Goal: Task Accomplishment & Management: Manage account settings

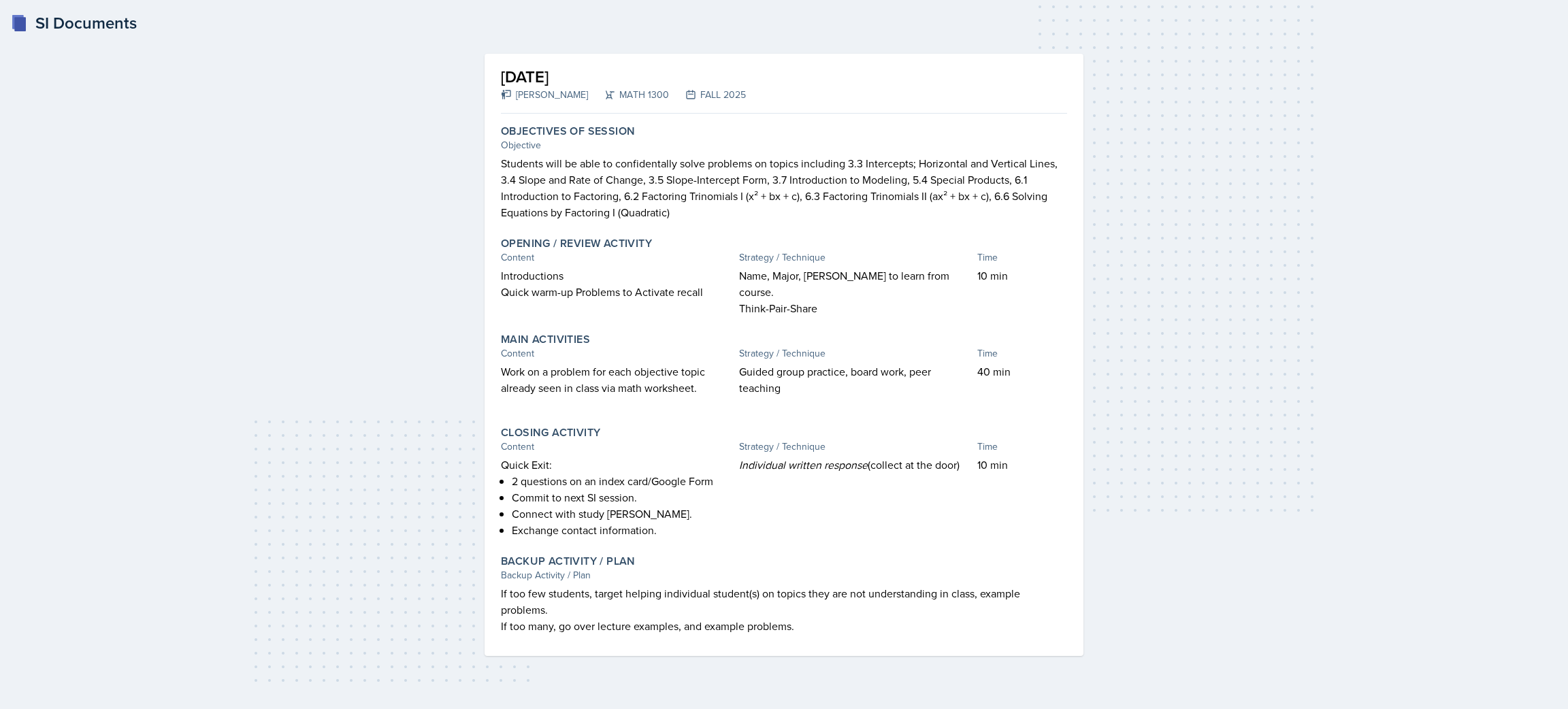
click at [1335, 305] on div "[DATE] [PERSON_NAME] MATH 1300 FALL 2025 Autosaving Objectives of Session Objec…" at bounding box center [784, 355] width 1524 height 614
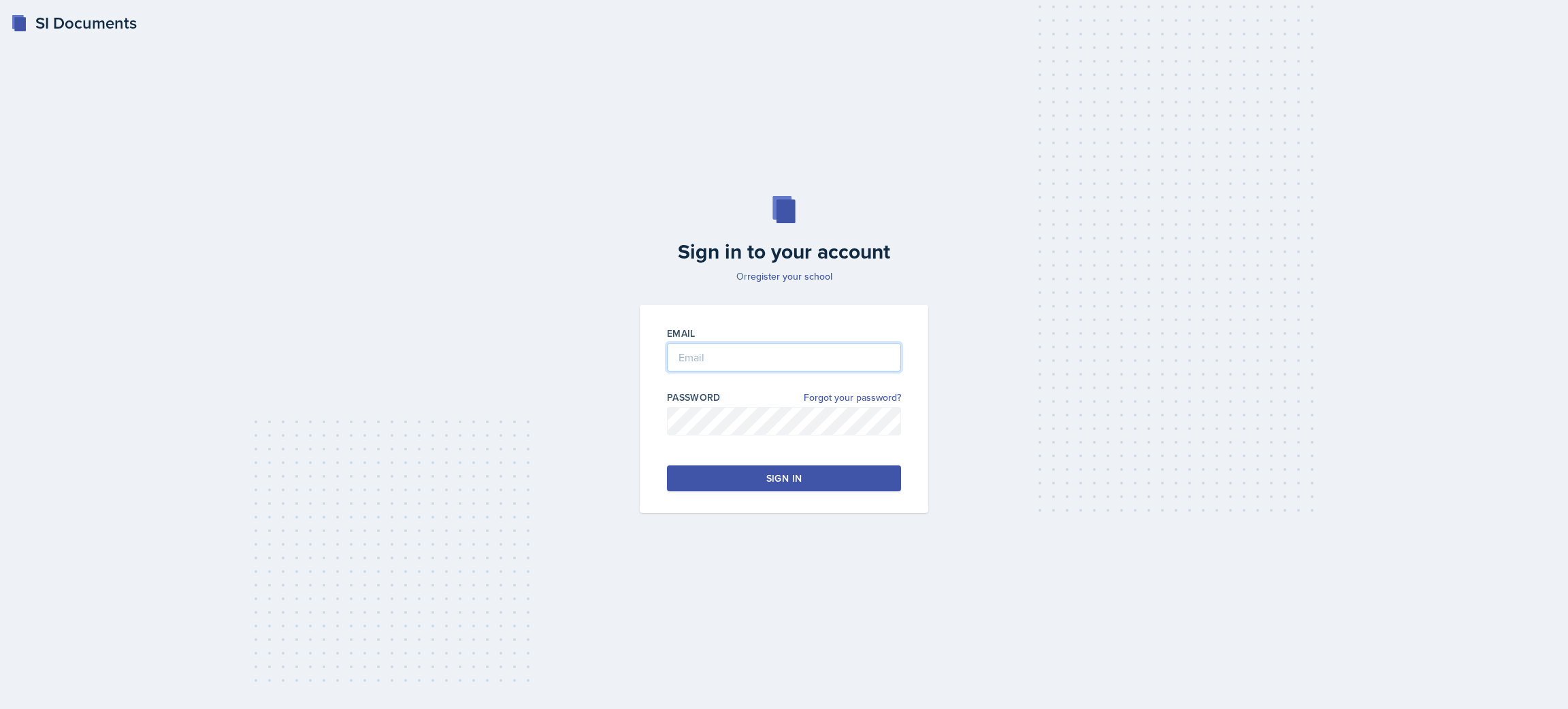
click at [698, 343] on input "email" at bounding box center [783, 357] width 234 height 29
type input "celestinoj3@gator.uhd.edu"
click at [824, 485] on button "Sign in" at bounding box center [783, 478] width 234 height 26
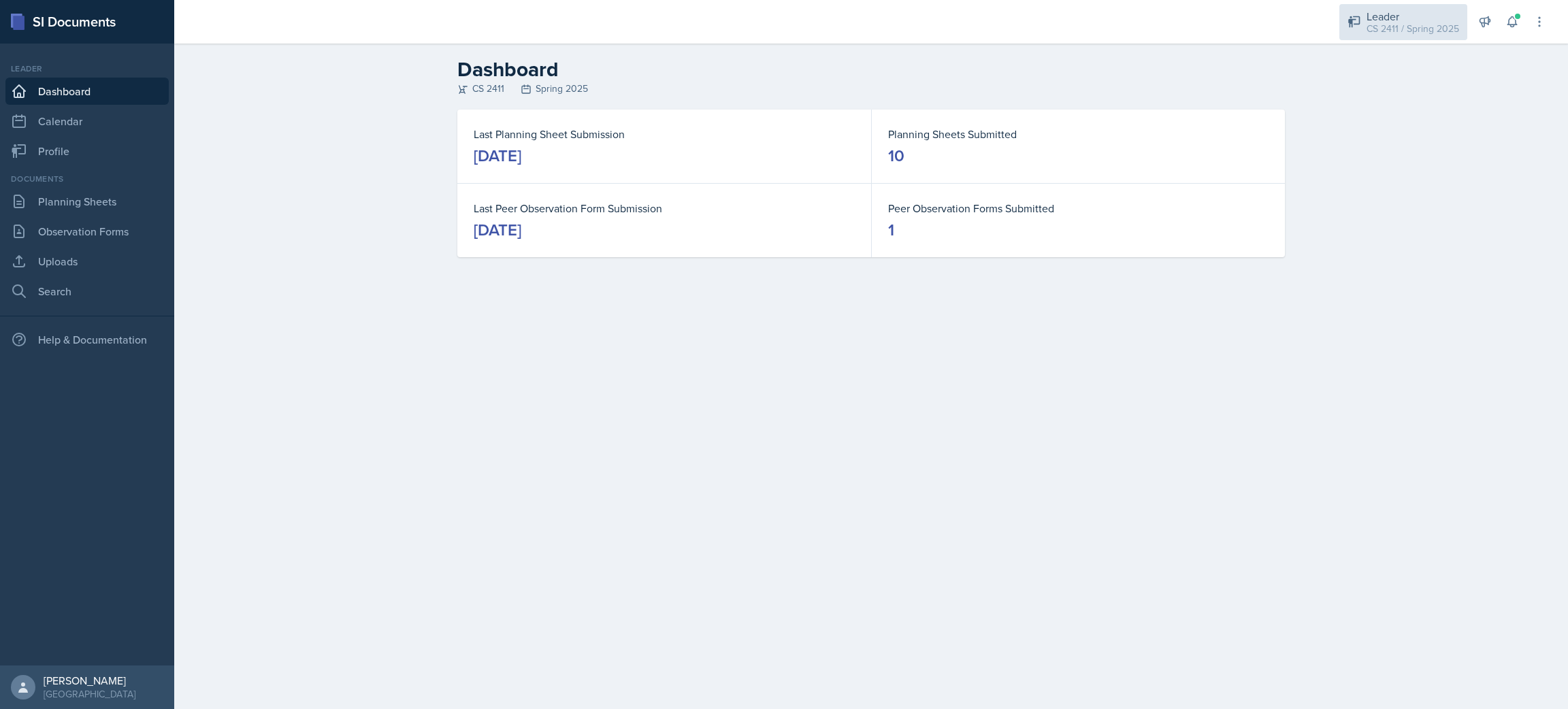
click at [1383, 27] on div "CS 2411 / Spring 2025" at bounding box center [1413, 29] width 93 height 14
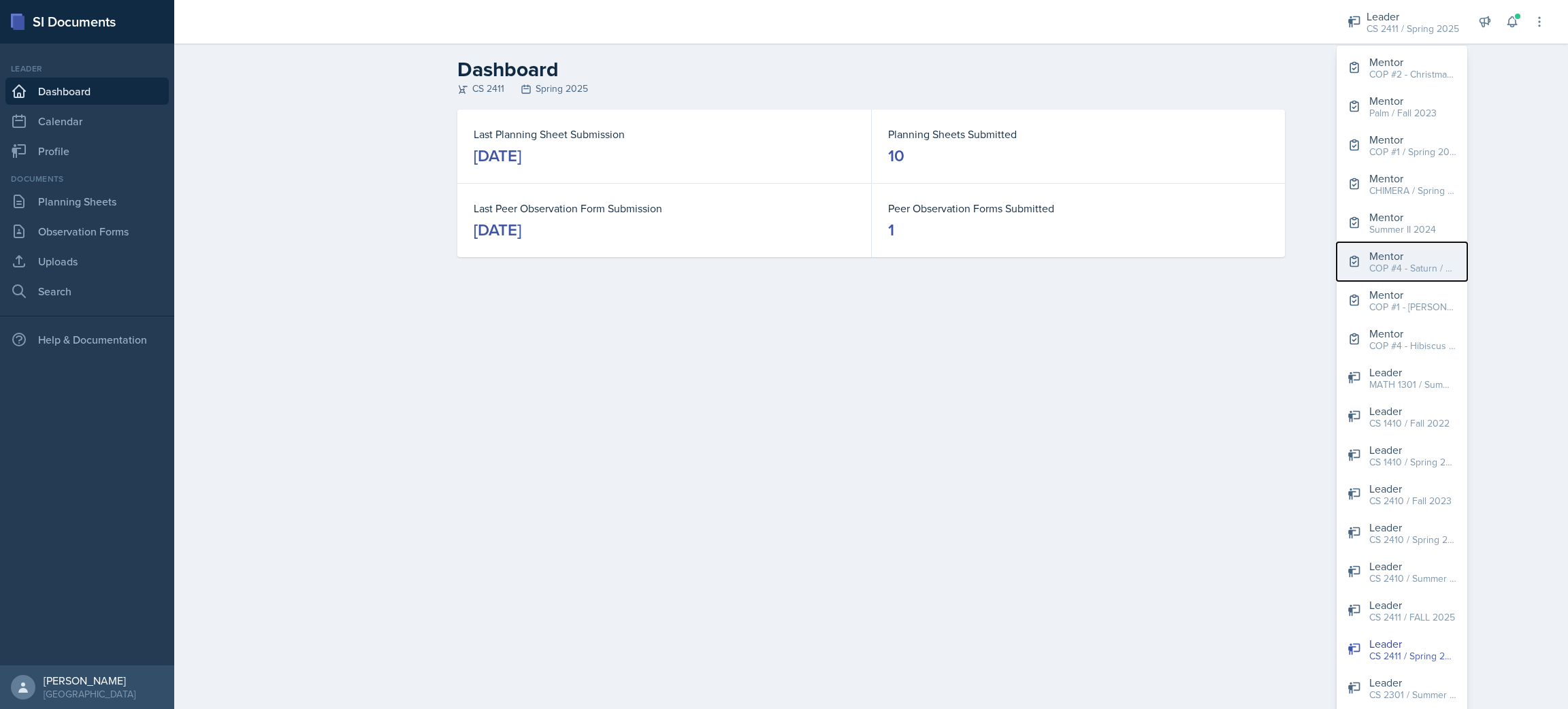
click at [1377, 261] on div "COP #4 - Saturn / FALL 2025" at bounding box center [1413, 268] width 87 height 14
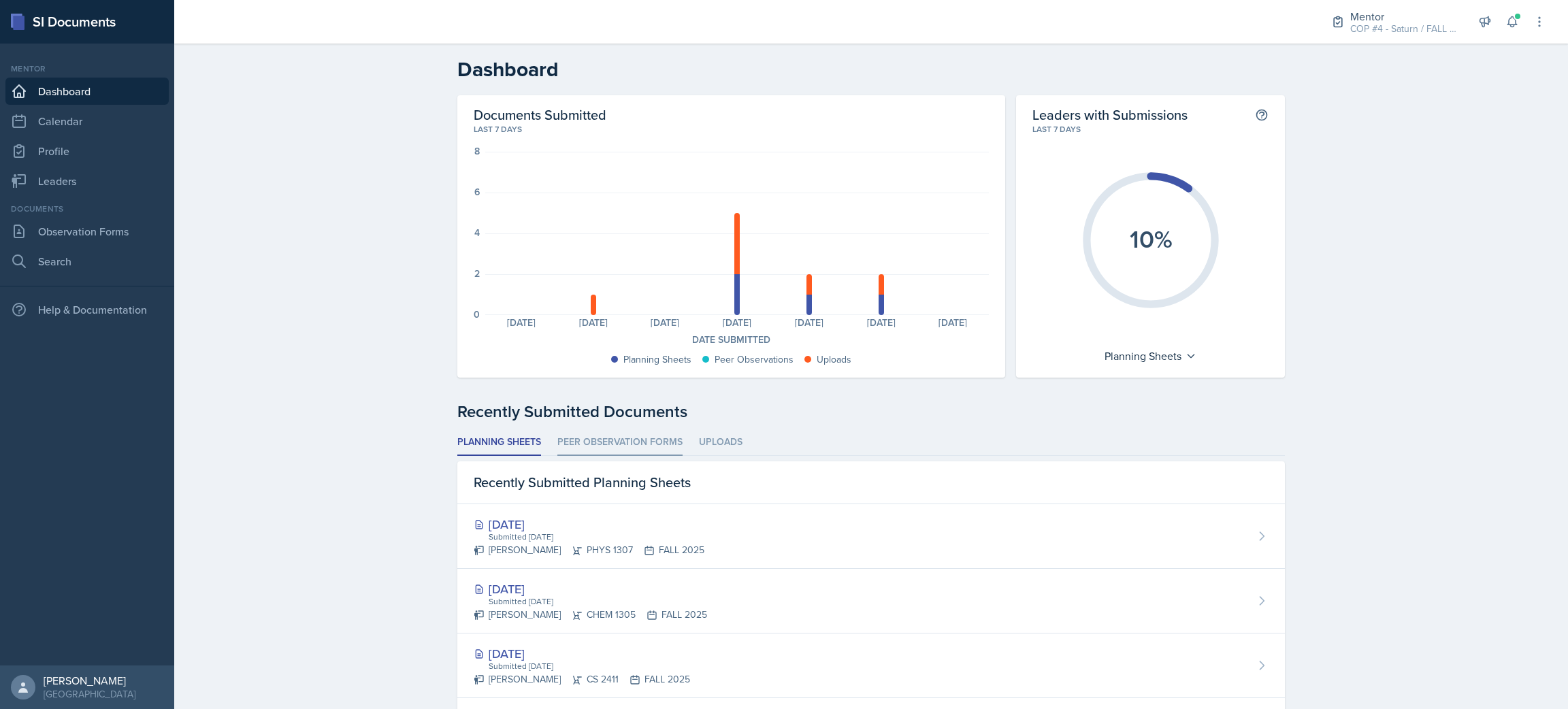
click at [589, 439] on li "Peer Observation Forms" at bounding box center [620, 442] width 125 height 26
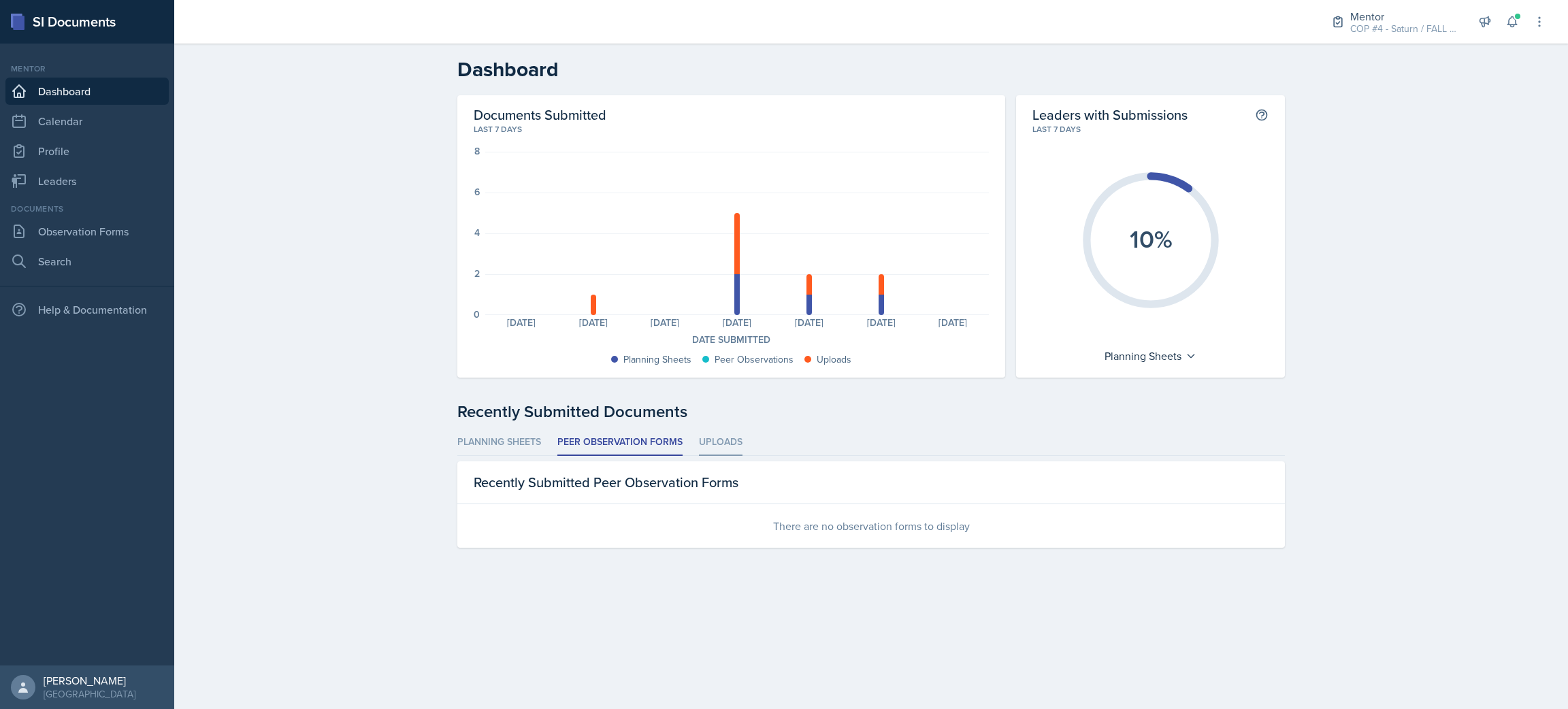
click at [720, 437] on li "Uploads" at bounding box center [721, 442] width 44 height 26
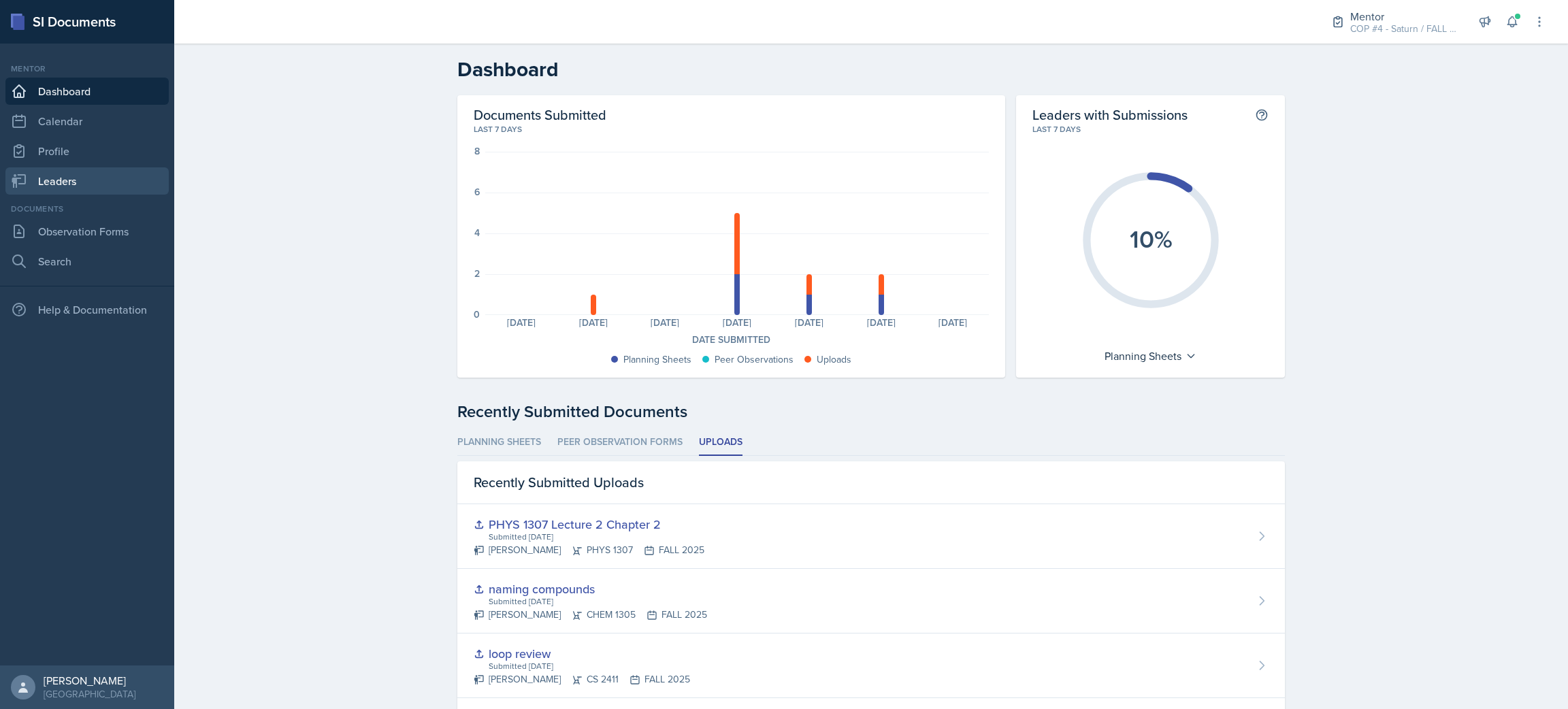
click at [75, 179] on link "Leaders" at bounding box center [86, 181] width 163 height 27
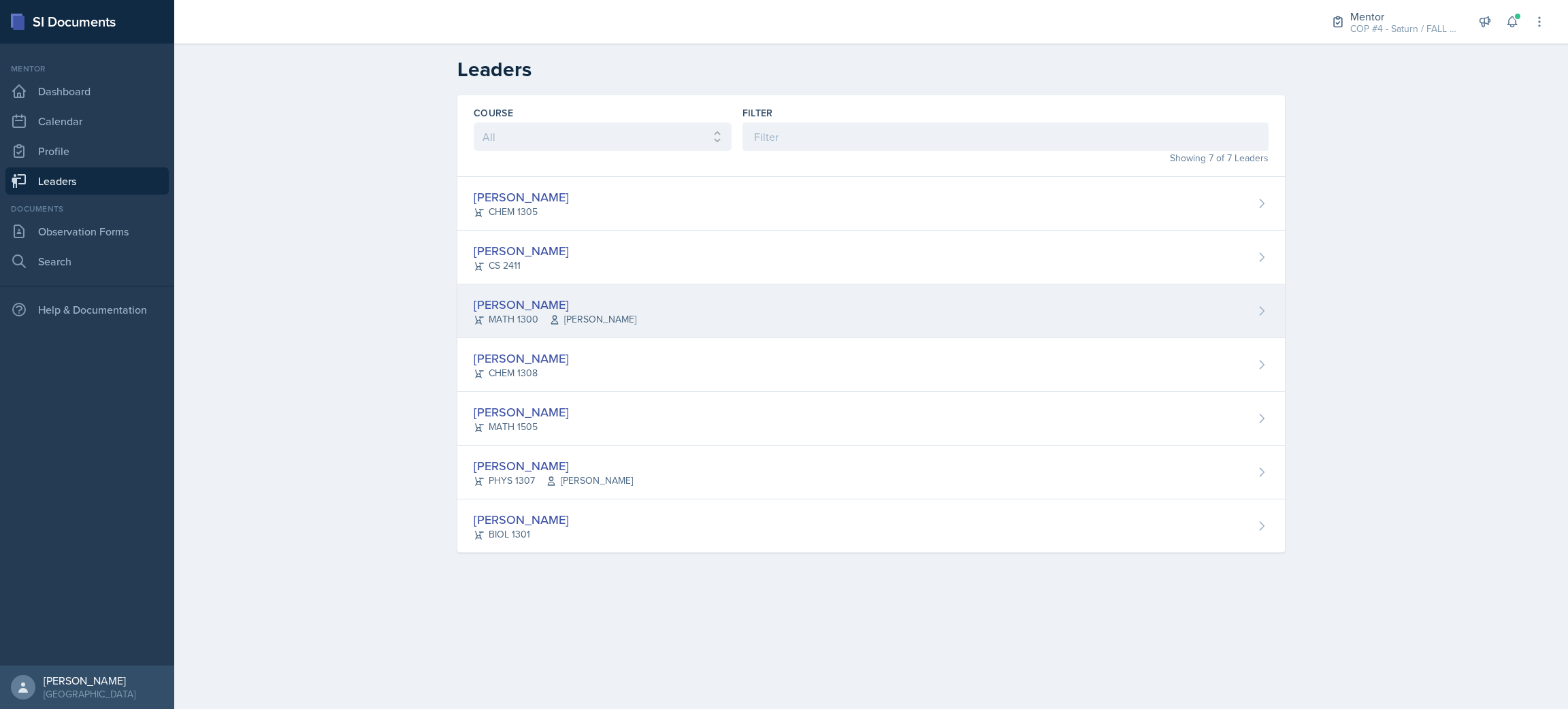
click at [500, 310] on div "[PERSON_NAME]" at bounding box center [555, 305] width 163 height 19
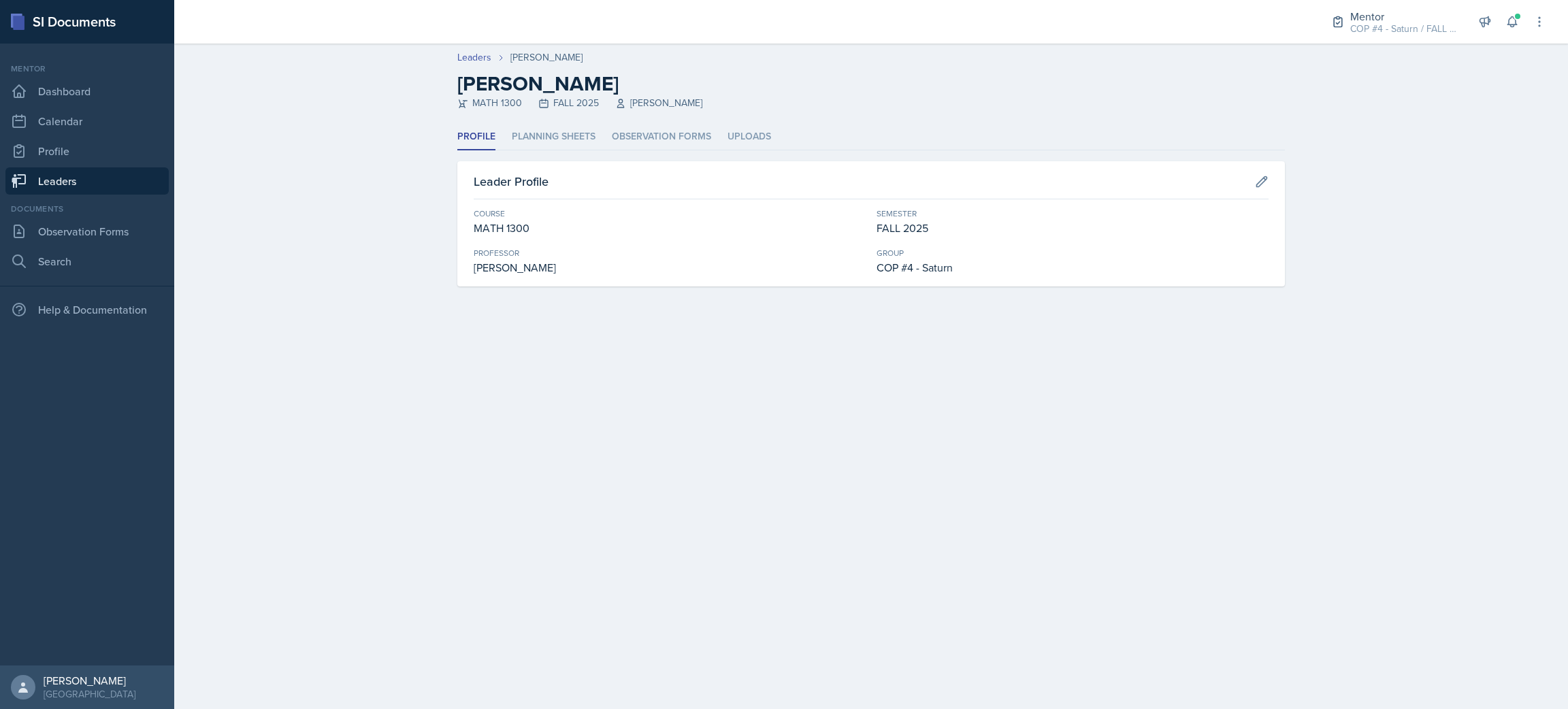
click at [726, 212] on div "Course" at bounding box center [670, 214] width 392 height 12
click at [558, 131] on li "Planning Sheets" at bounding box center [553, 137] width 84 height 26
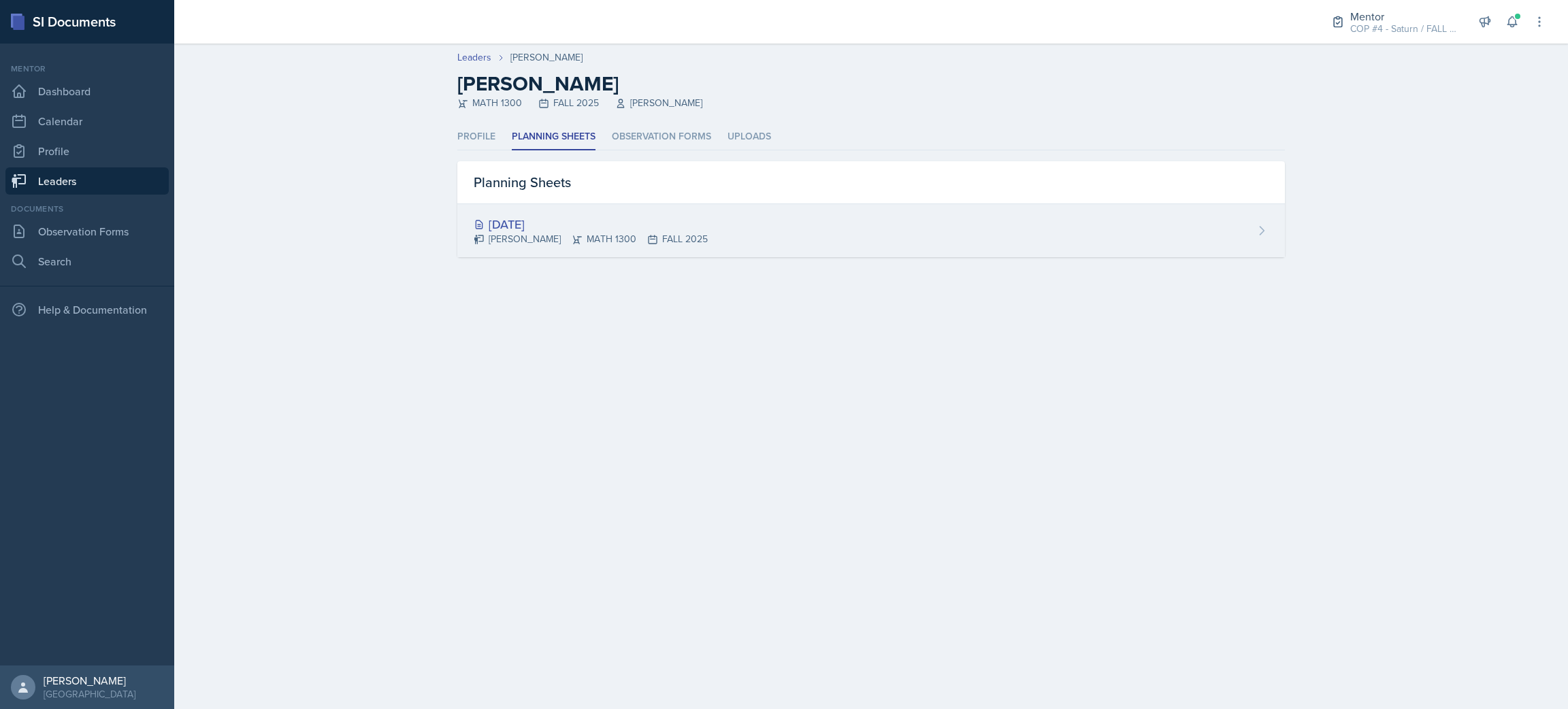
click at [542, 238] on div "Jonathan Elahee MATH 1300 FALL 2025" at bounding box center [591, 239] width 234 height 14
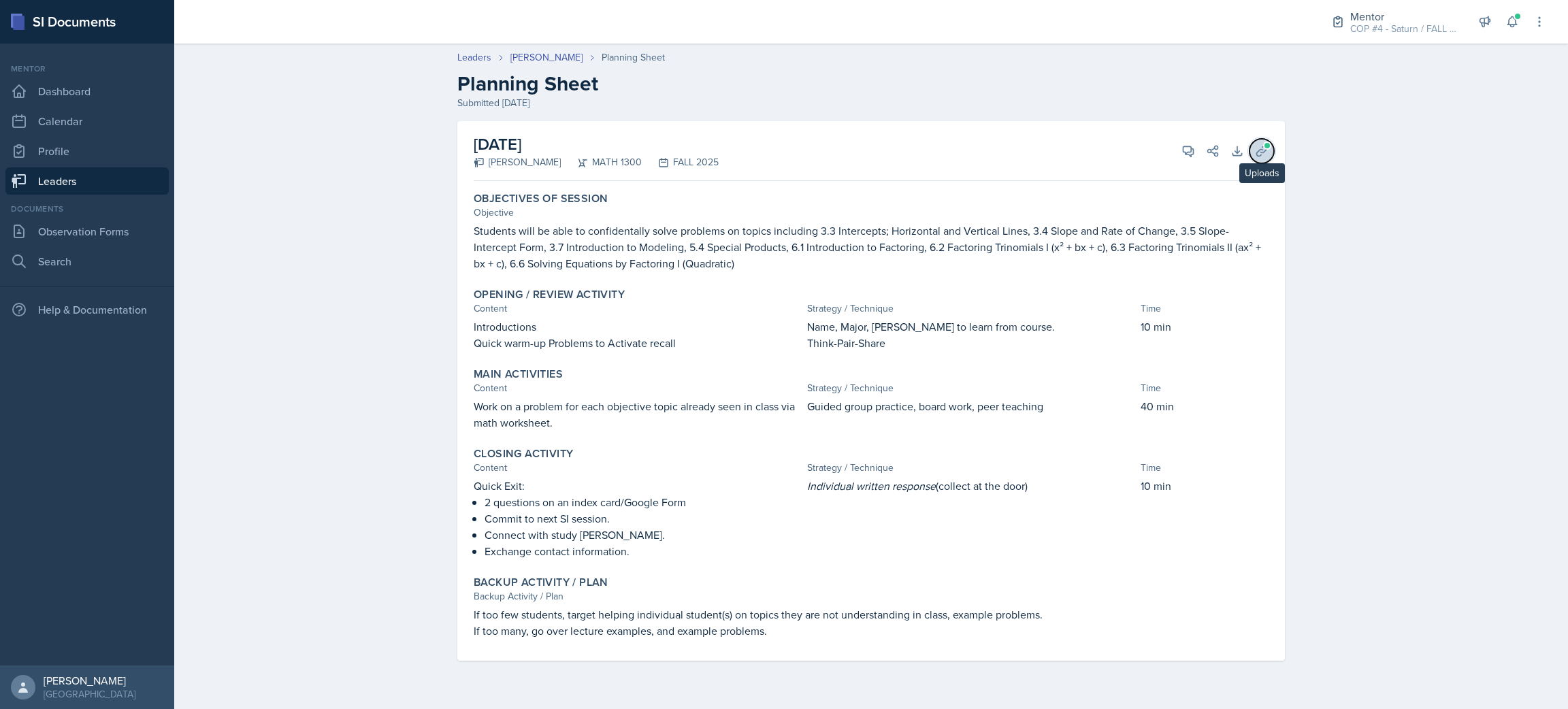
click at [1253, 145] on button "Uploads" at bounding box center [1261, 150] width 24 height 25
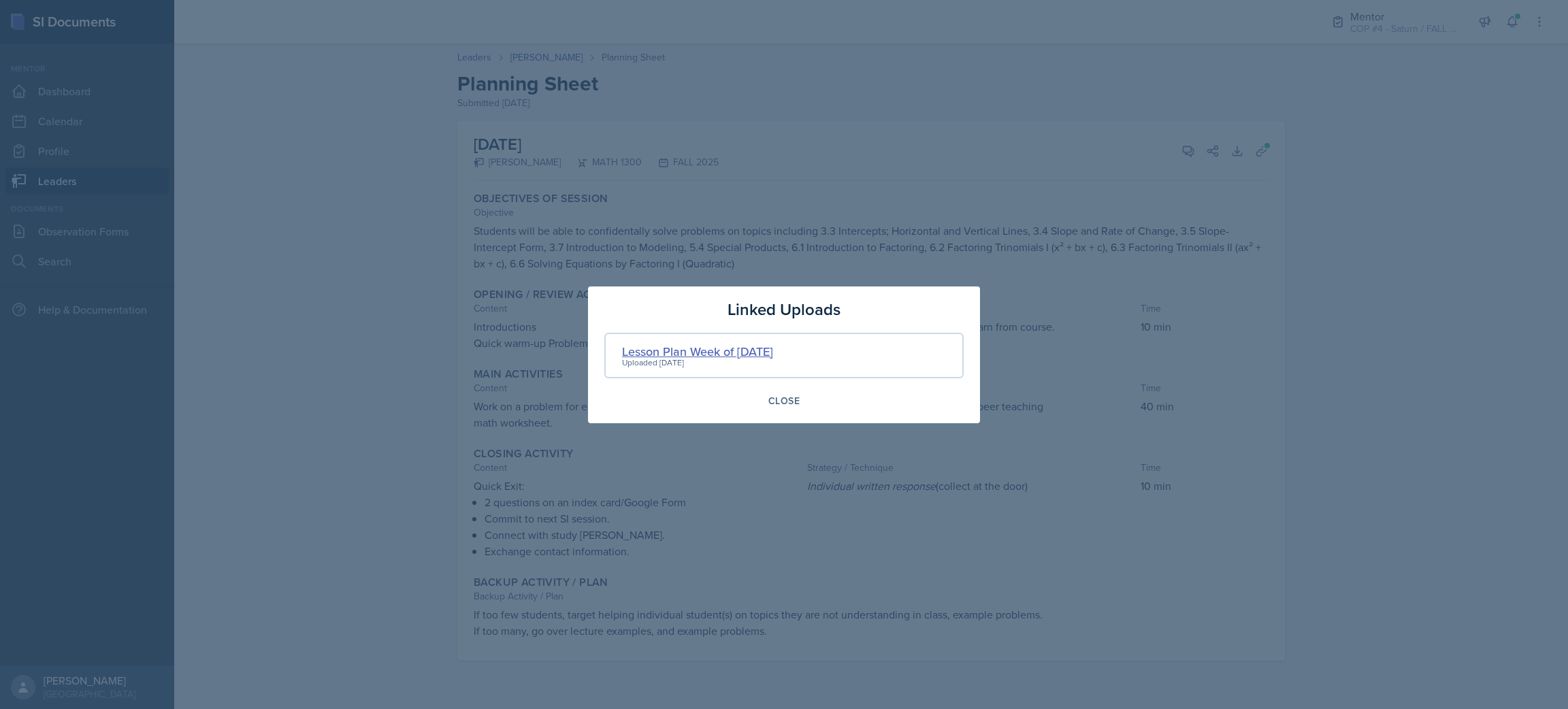
click at [750, 355] on div "Lesson Plan Week of Sep 01, 2025" at bounding box center [697, 352] width 151 height 19
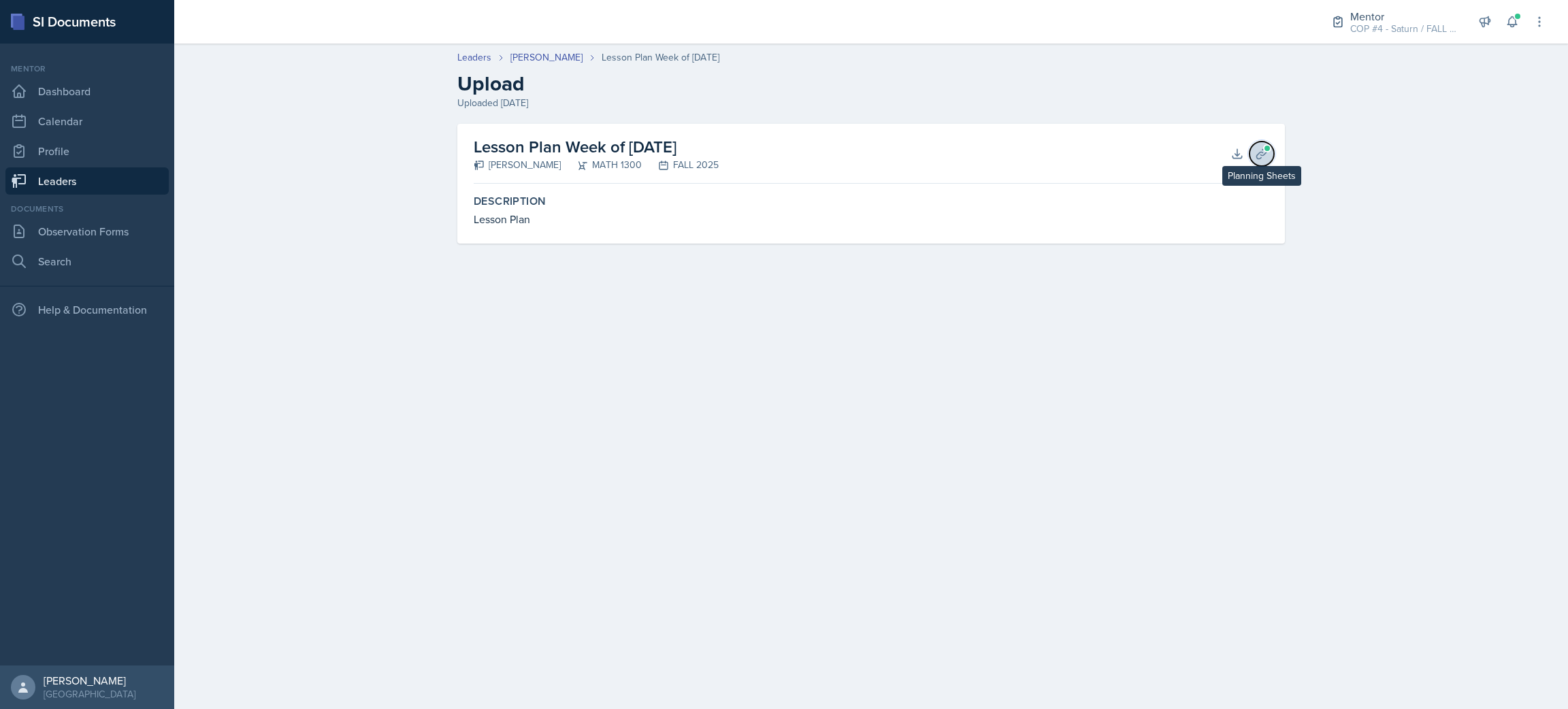
click at [1266, 158] on icon at bounding box center [1261, 154] width 14 height 14
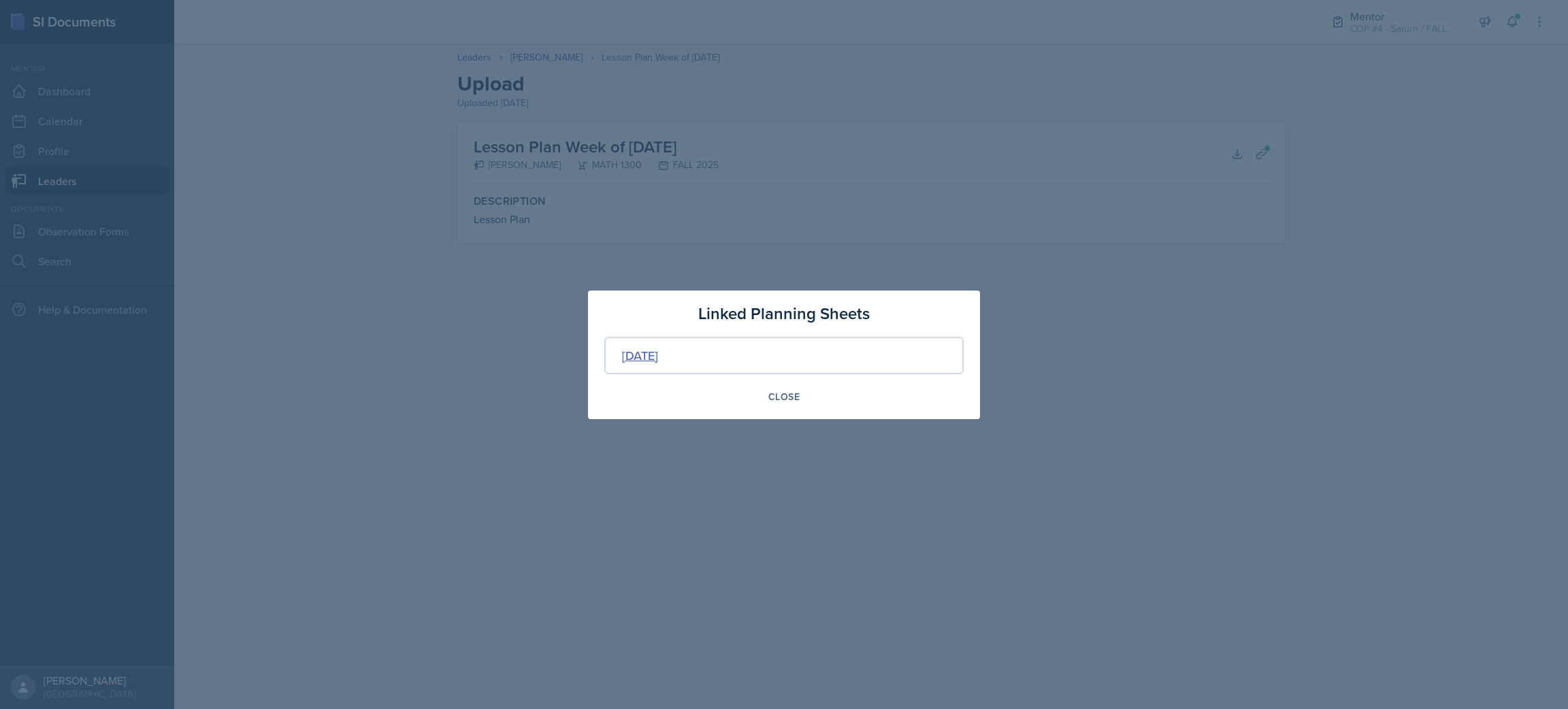
click at [658, 357] on div "Sep 4th, 2025" at bounding box center [640, 356] width 36 height 19
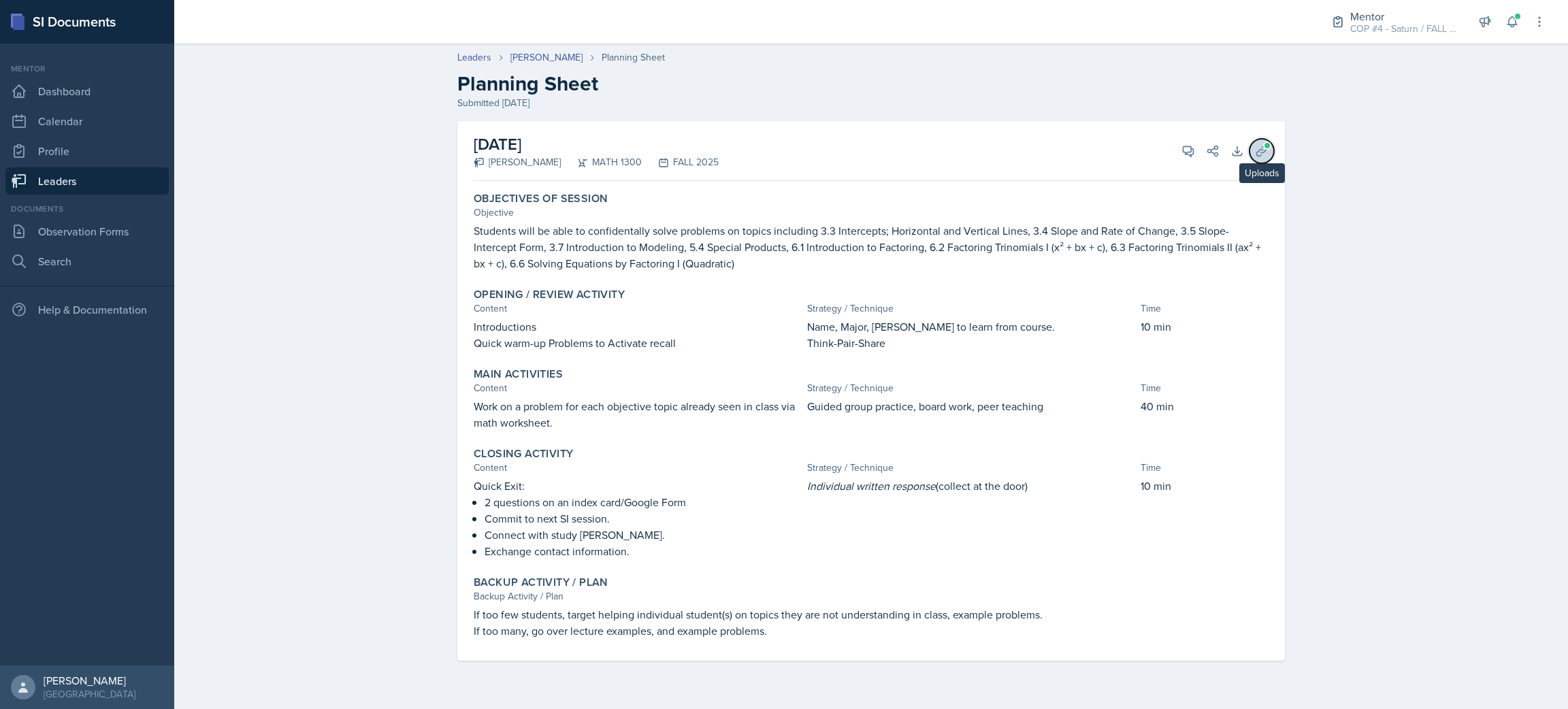
click at [1259, 158] on button "Uploads" at bounding box center [1261, 150] width 24 height 25
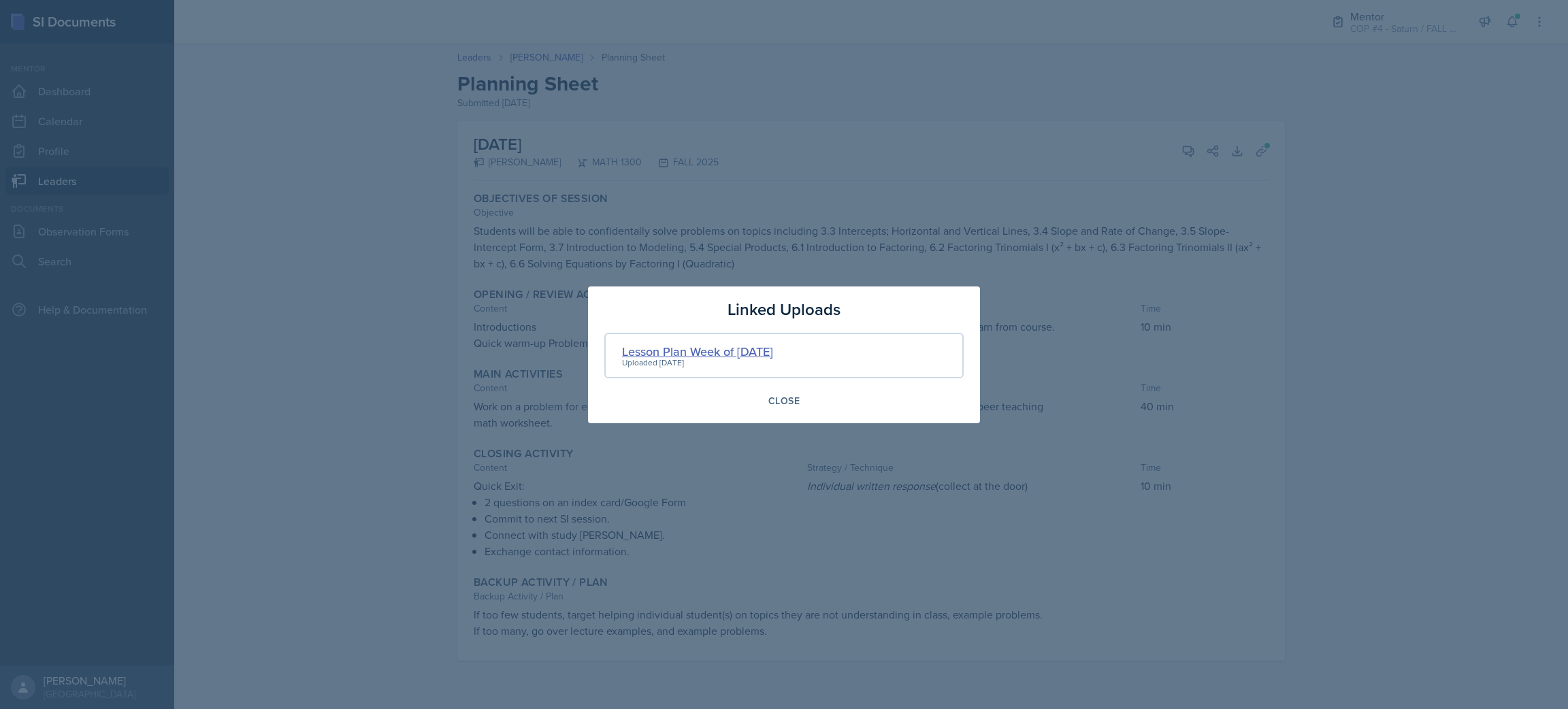
click at [719, 357] on div "Lesson Plan Week of Sep 01, 2025" at bounding box center [697, 352] width 151 height 19
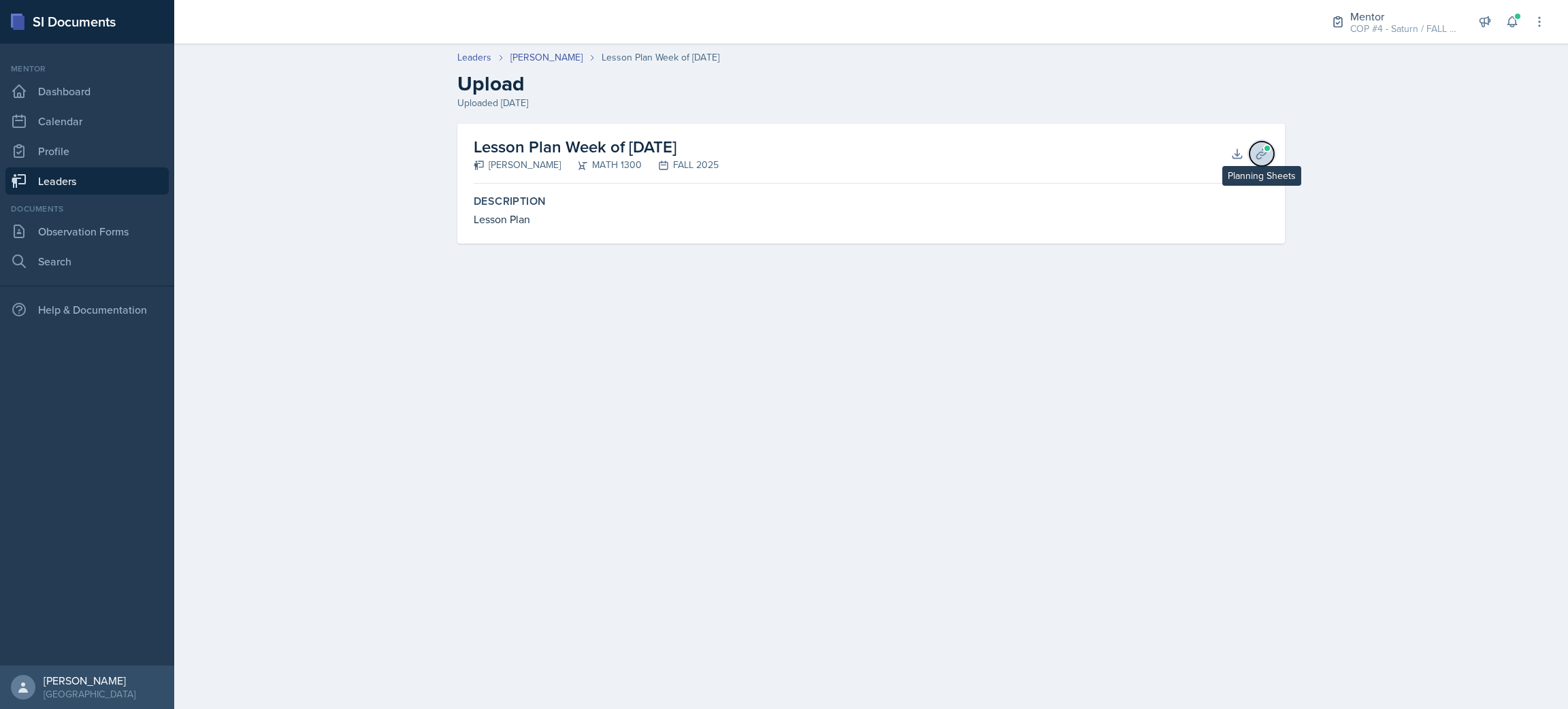
click at [1260, 150] on icon at bounding box center [1261, 154] width 14 height 14
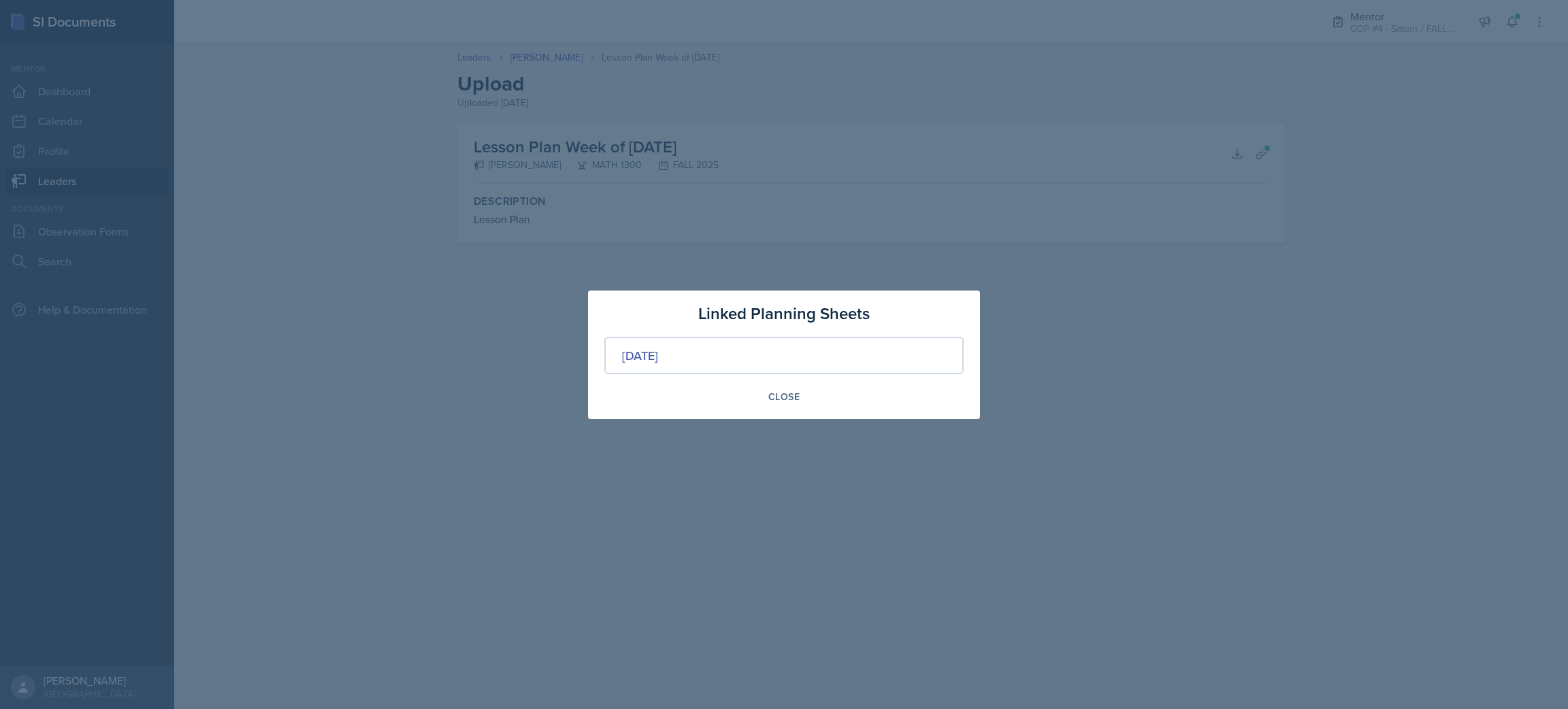
click at [950, 398] on div "Close" at bounding box center [783, 396] width 359 height 23
click at [313, 44] on div at bounding box center [784, 354] width 1568 height 709
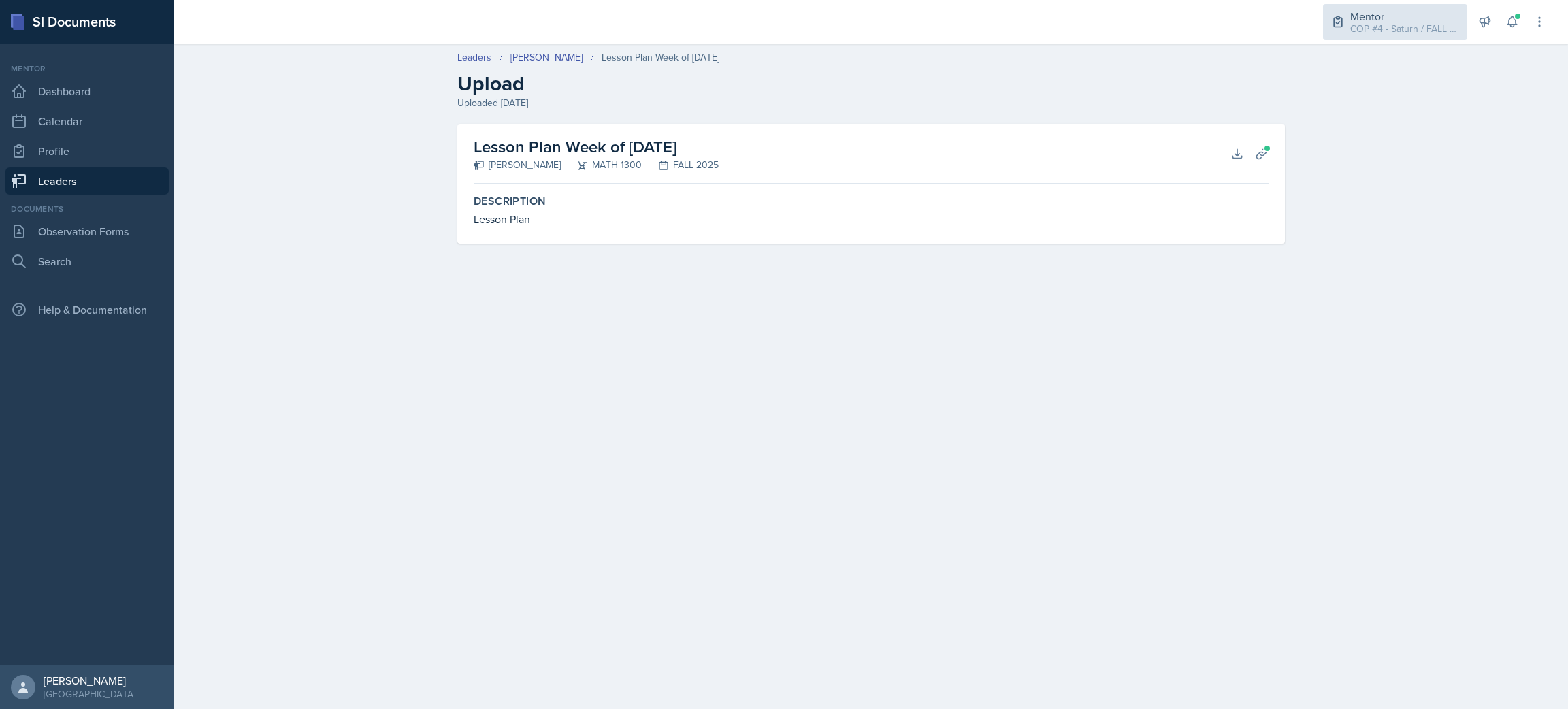
click at [1390, 34] on div "COP #4 - Saturn / FALL 2025" at bounding box center [1404, 29] width 109 height 14
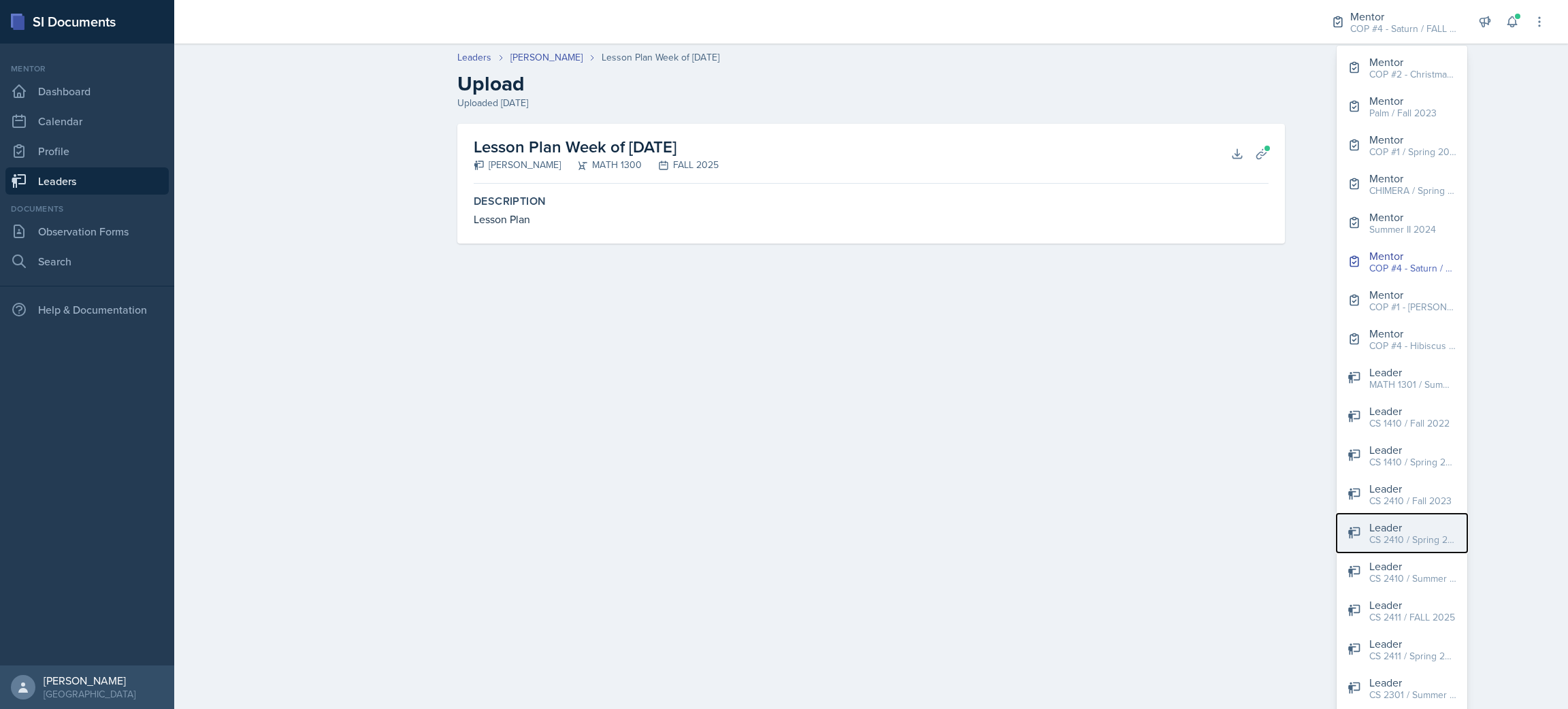
click at [1409, 533] on div "CS 2410 / Spring 2023" at bounding box center [1413, 540] width 87 height 14
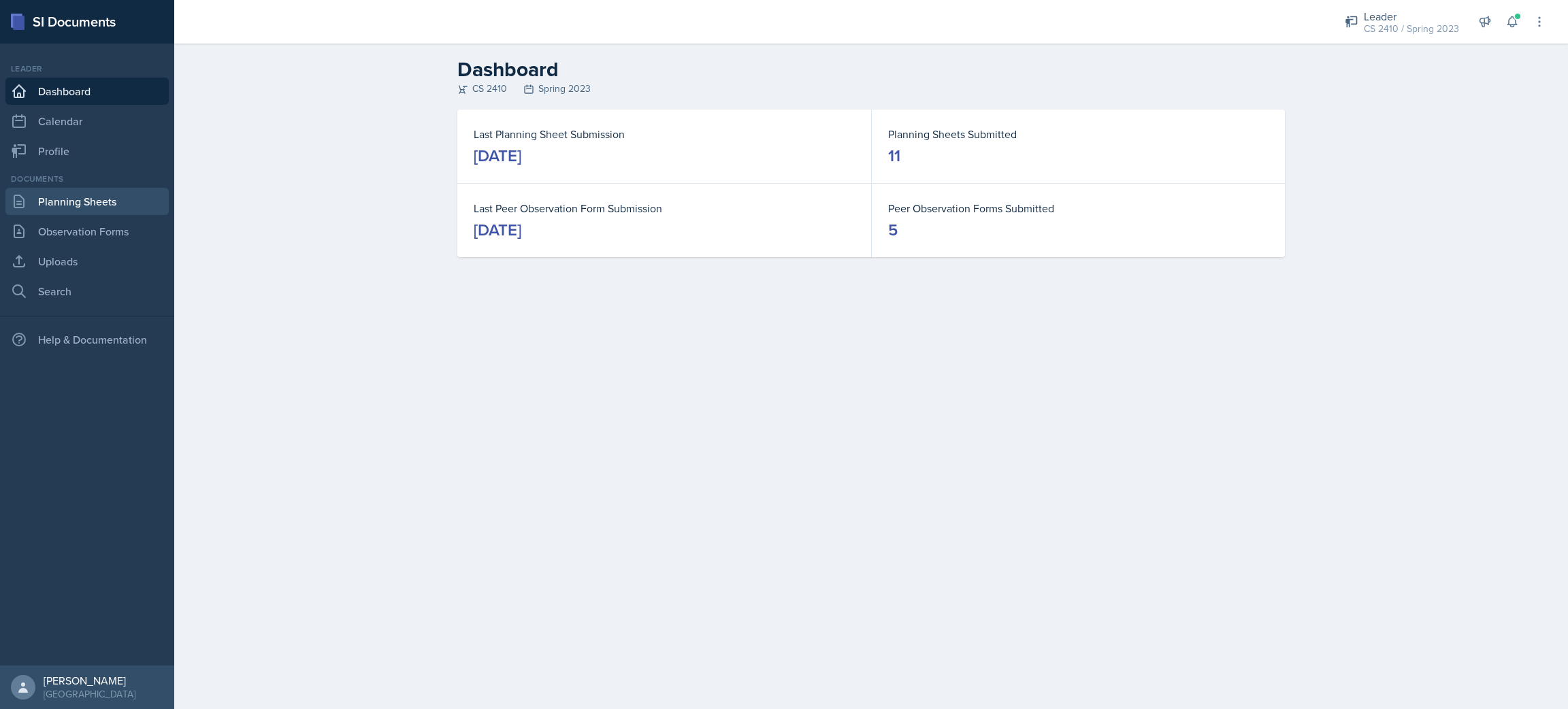
click at [79, 200] on link "Planning Sheets" at bounding box center [86, 201] width 163 height 27
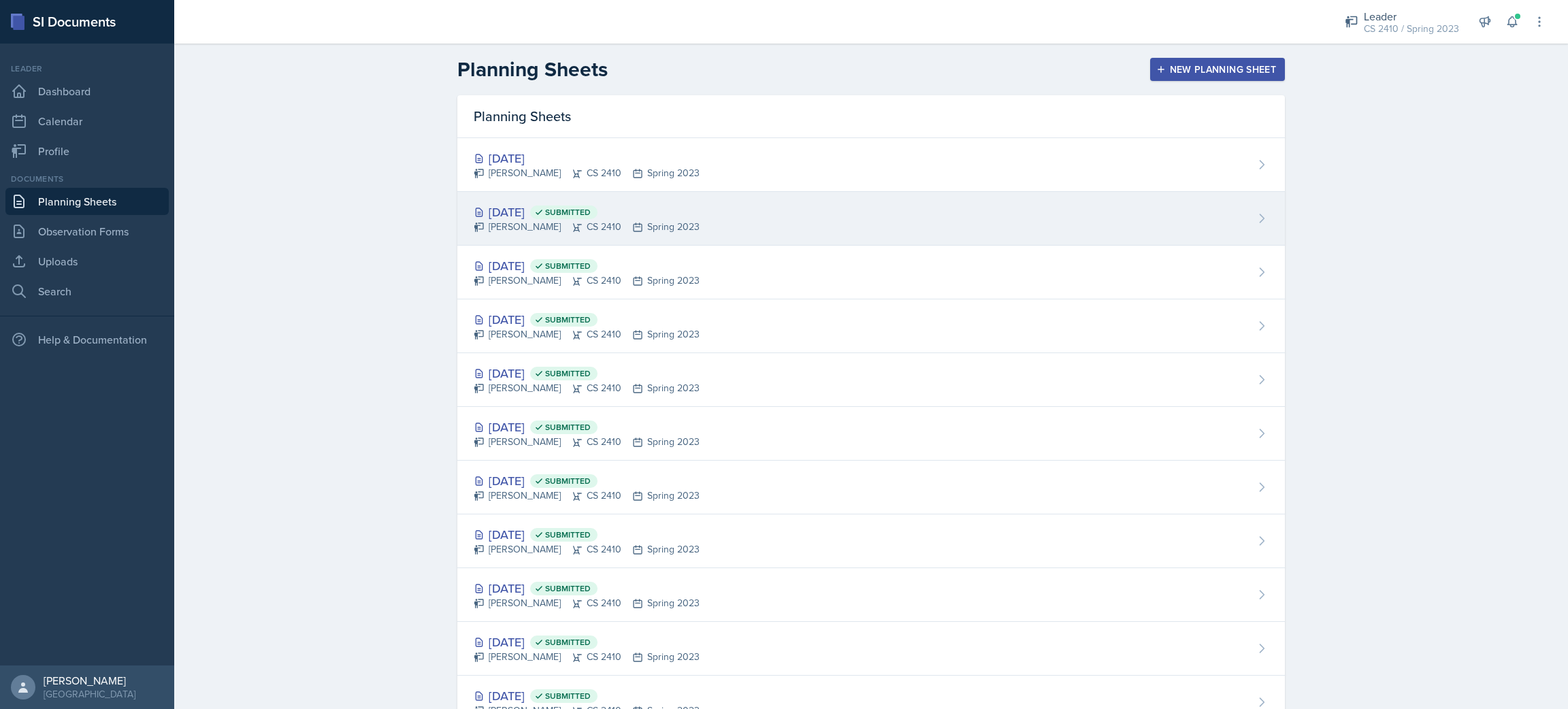
click at [574, 234] on div "Javier Celestino CS 2410 Spring 2023" at bounding box center [586, 226] width 226 height 14
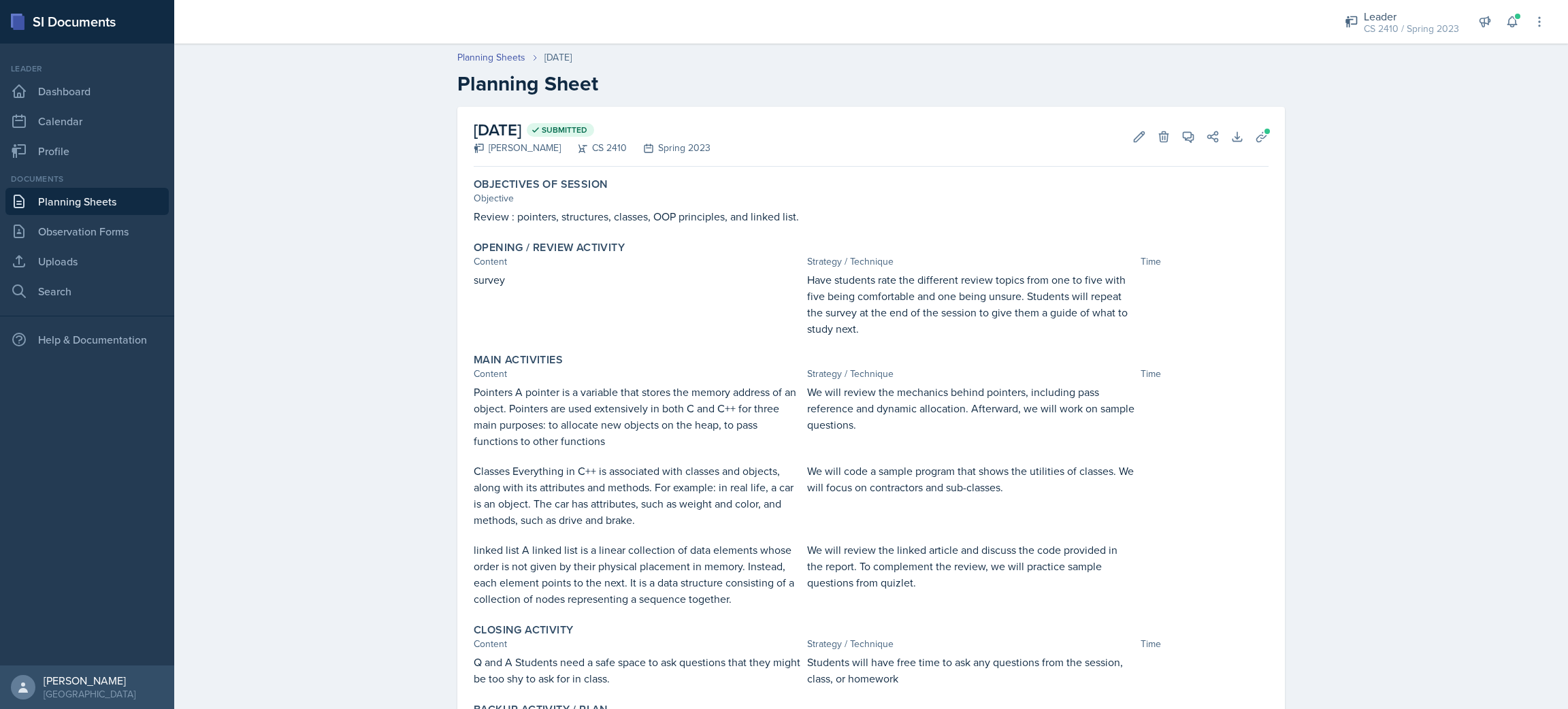
scroll to position [94, 0]
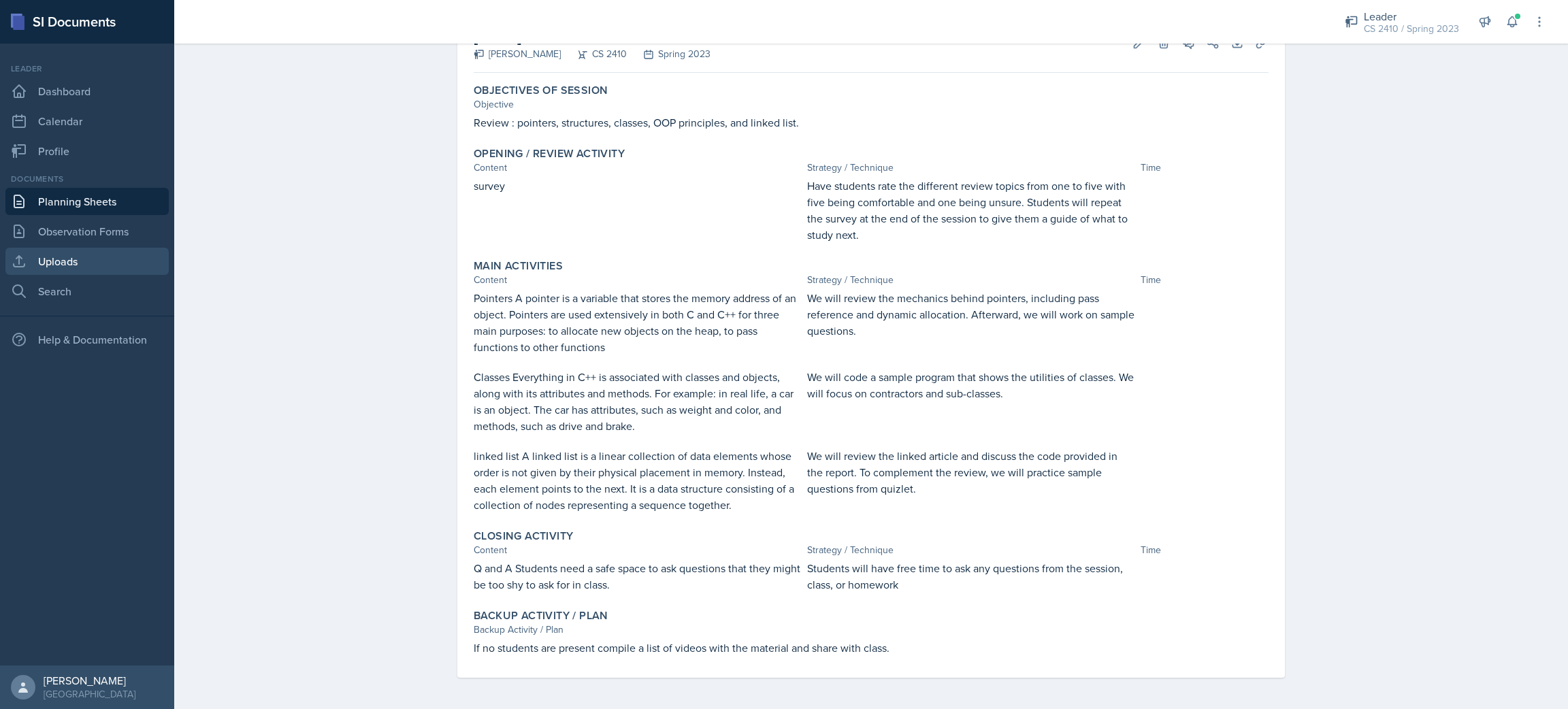
click at [57, 255] on link "Uploads" at bounding box center [86, 261] width 163 height 27
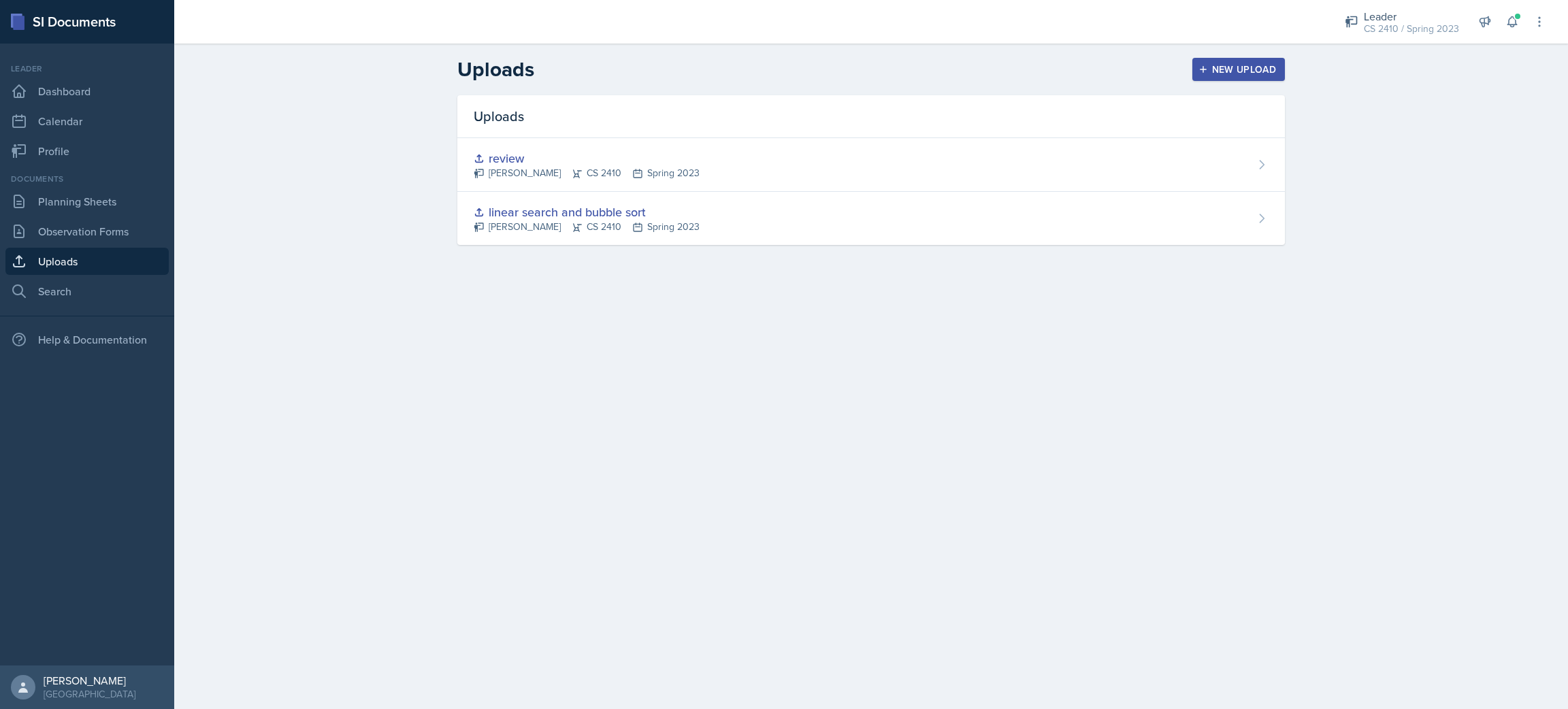
click at [1247, 65] on div "New Upload" at bounding box center [1239, 69] width 75 height 11
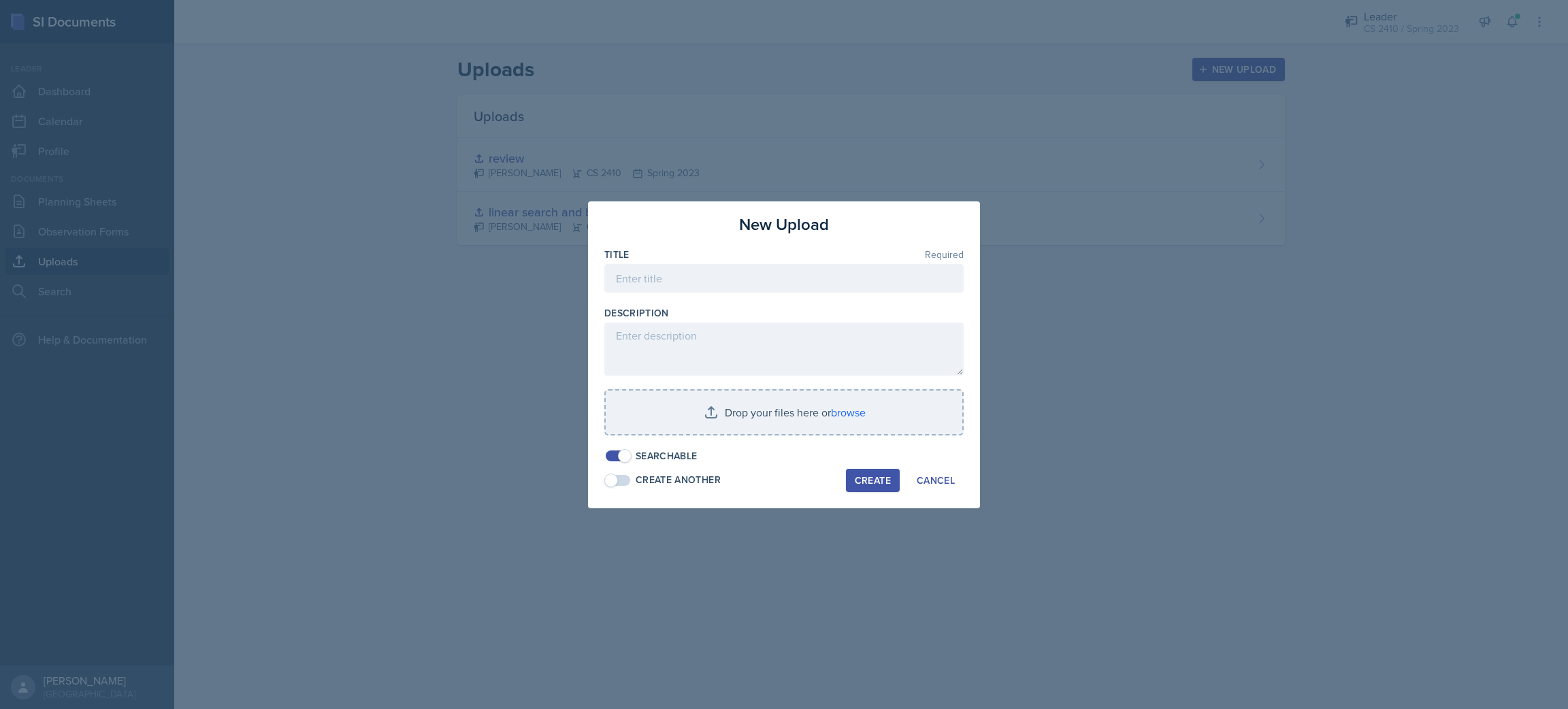
click at [333, 368] on div at bounding box center [784, 354] width 1568 height 709
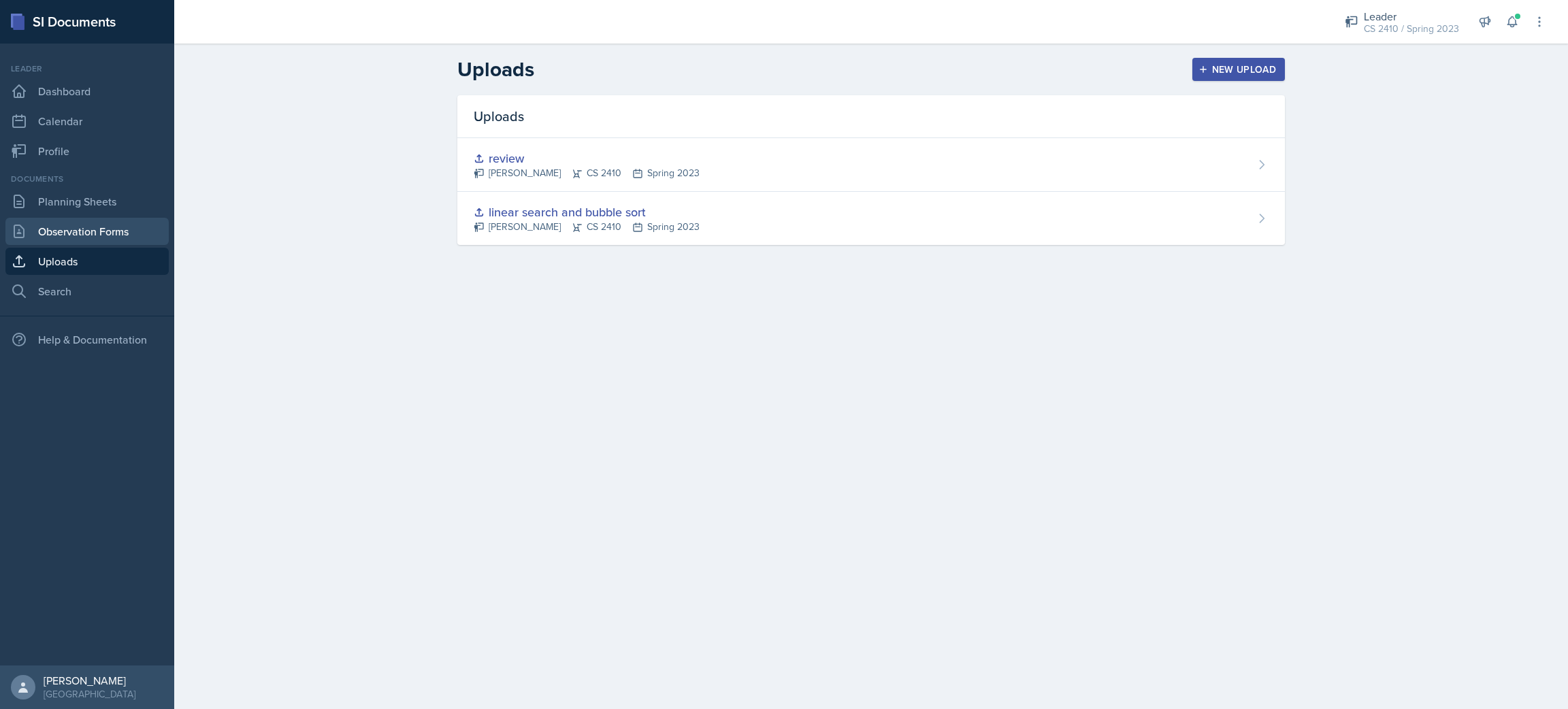
click at [90, 232] on link "Observation Forms" at bounding box center [86, 232] width 163 height 27
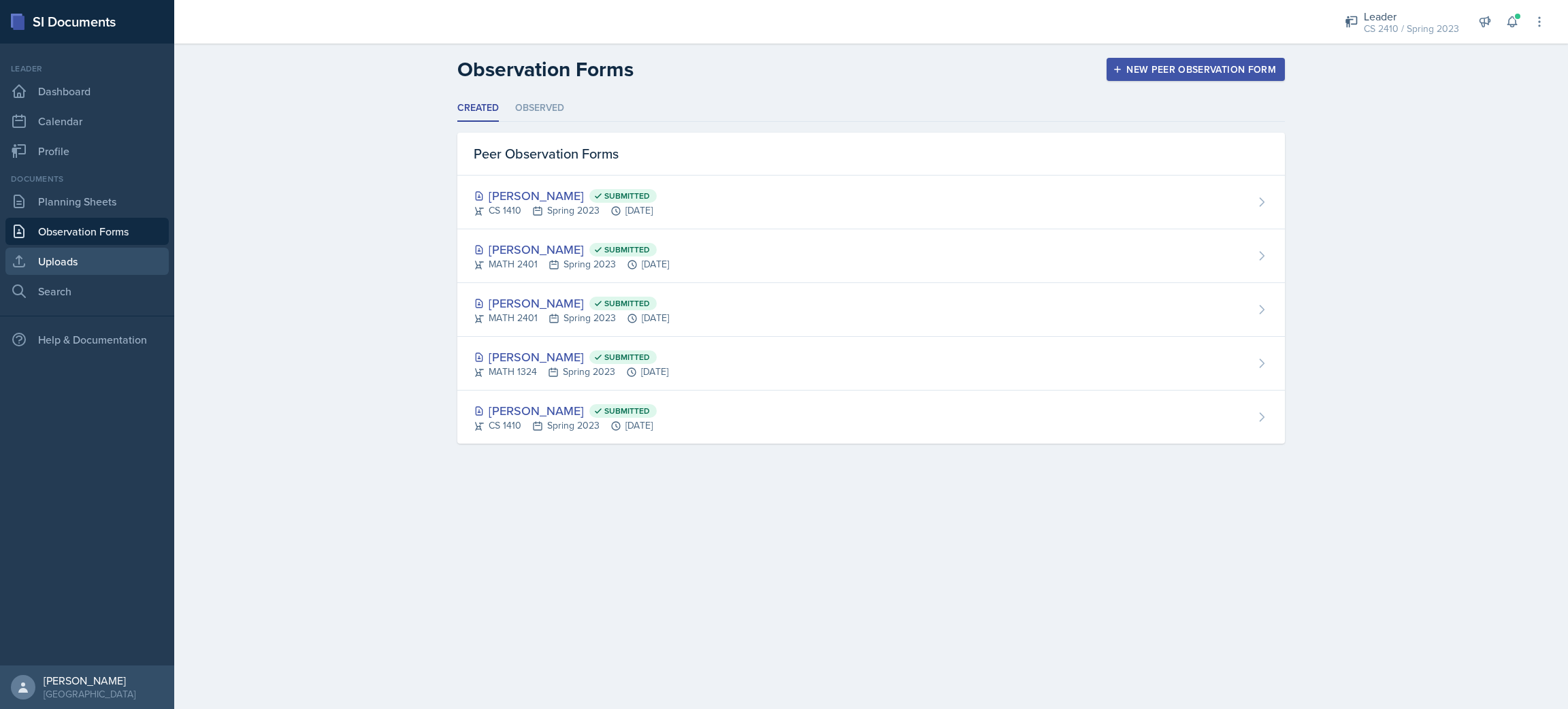
click at [65, 263] on link "Uploads" at bounding box center [86, 261] width 163 height 27
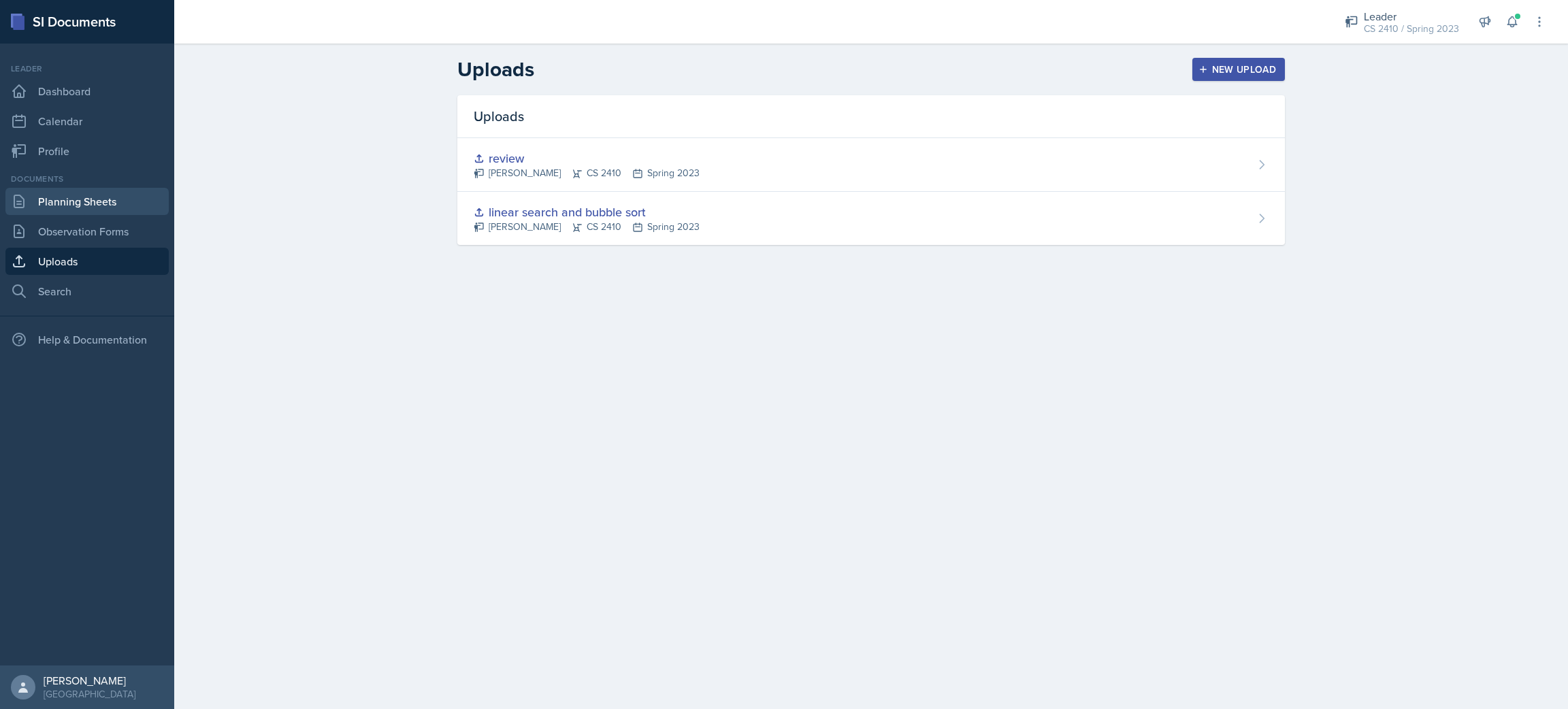
click at [84, 204] on link "Planning Sheets" at bounding box center [86, 201] width 163 height 27
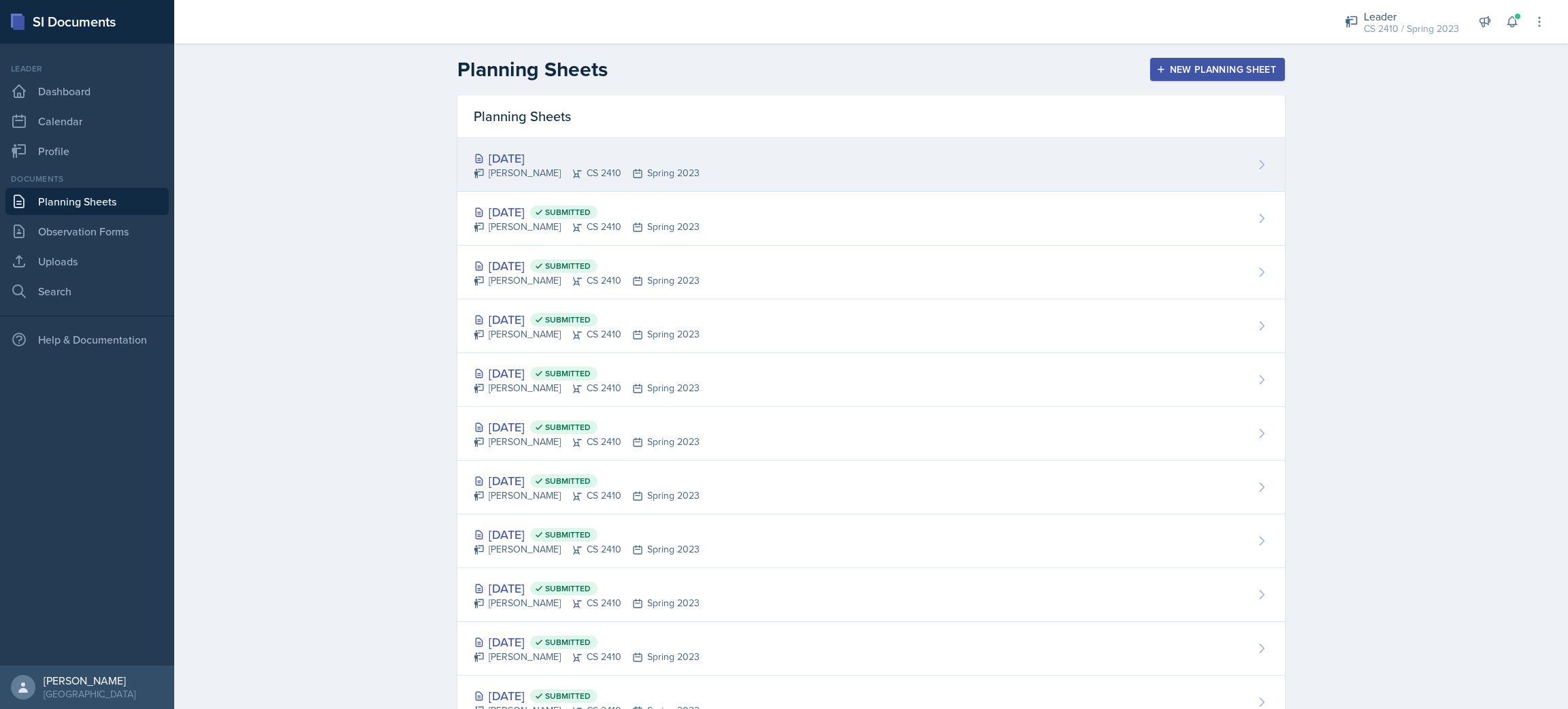
click at [869, 161] on div "Apr 16th, 2023 Javier Celestino CS 2410 Spring 2023" at bounding box center [871, 166] width 828 height 54
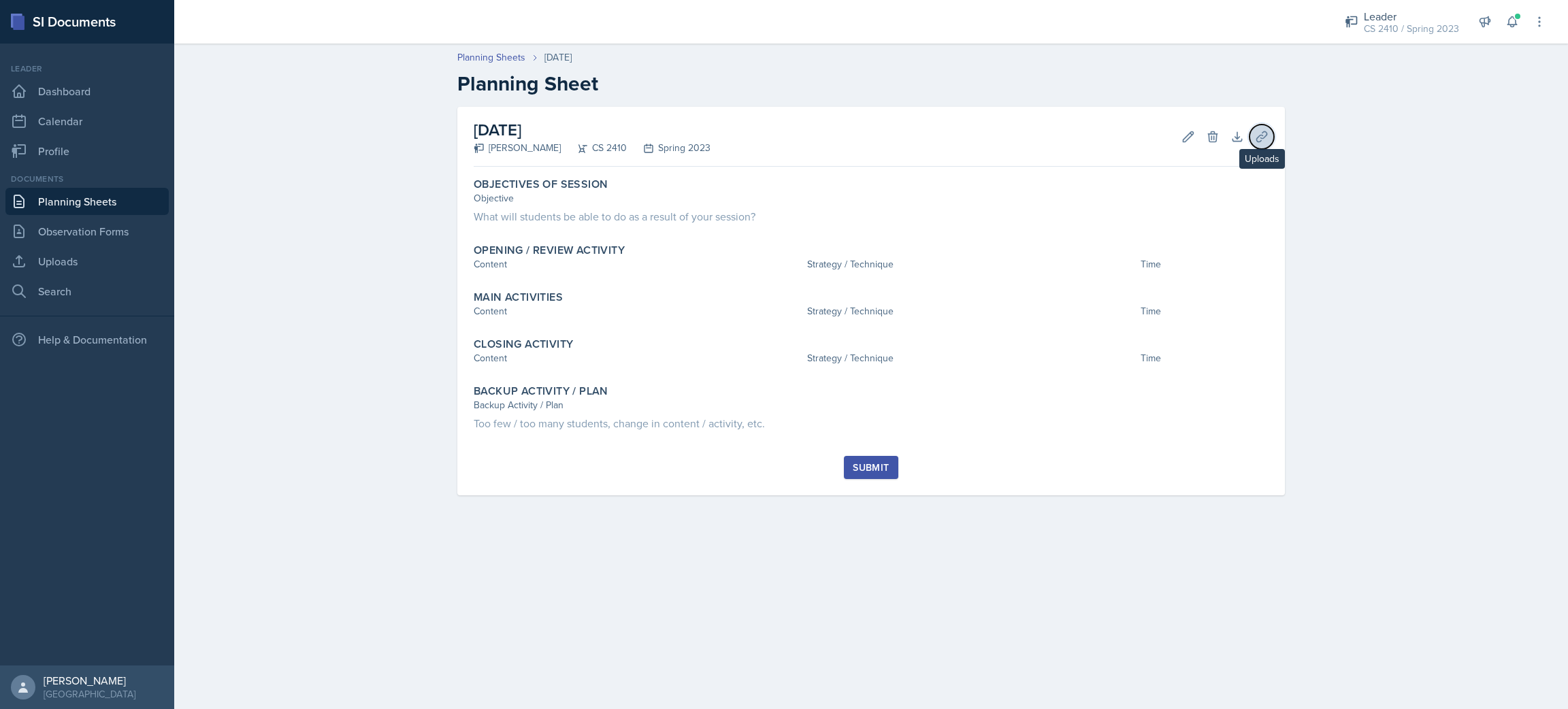
click at [1264, 145] on button "Uploads" at bounding box center [1261, 136] width 24 height 25
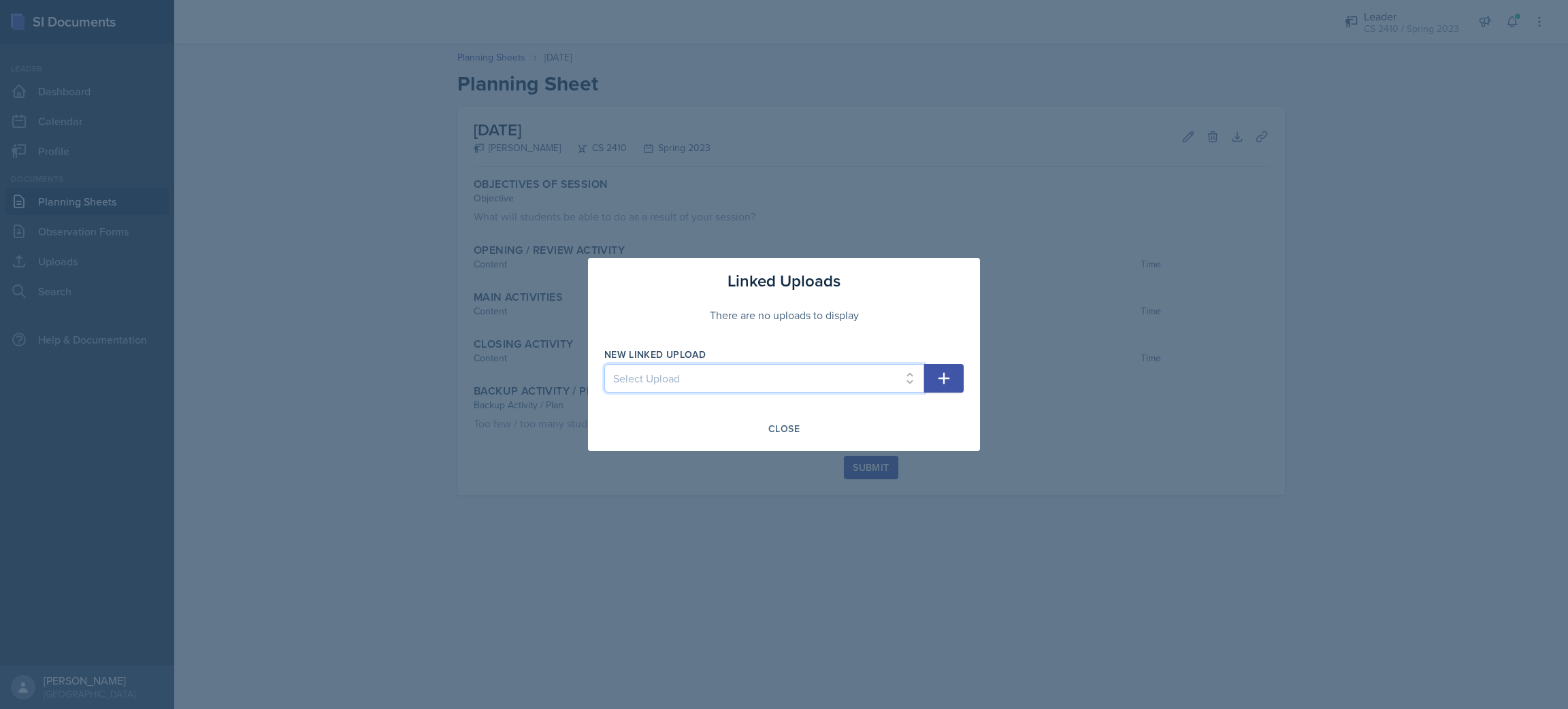
click at [884, 375] on select "Select Upload linear search and bubble sort review" at bounding box center [764, 379] width 320 height 29
click at [858, 261] on div "Linked Uploads There are no uploads to display New Linked Upload Select Upload …" at bounding box center [784, 354] width 392 height 194
click at [785, 434] on div "Close" at bounding box center [783, 428] width 31 height 11
